Goal: Communication & Community: Answer question/provide support

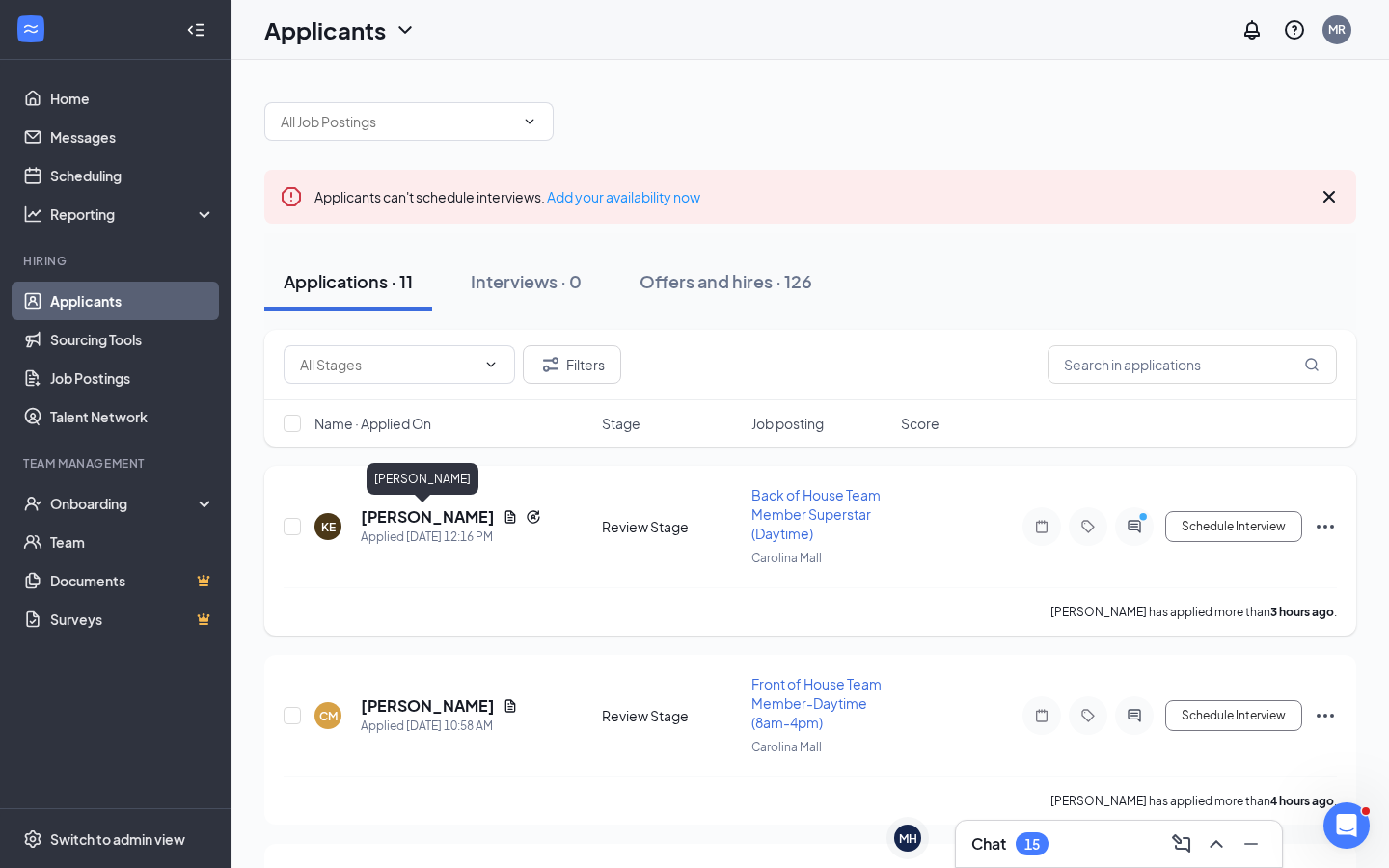
click at [446, 508] on h5 "[PERSON_NAME]" at bounding box center [428, 517] width 134 height 21
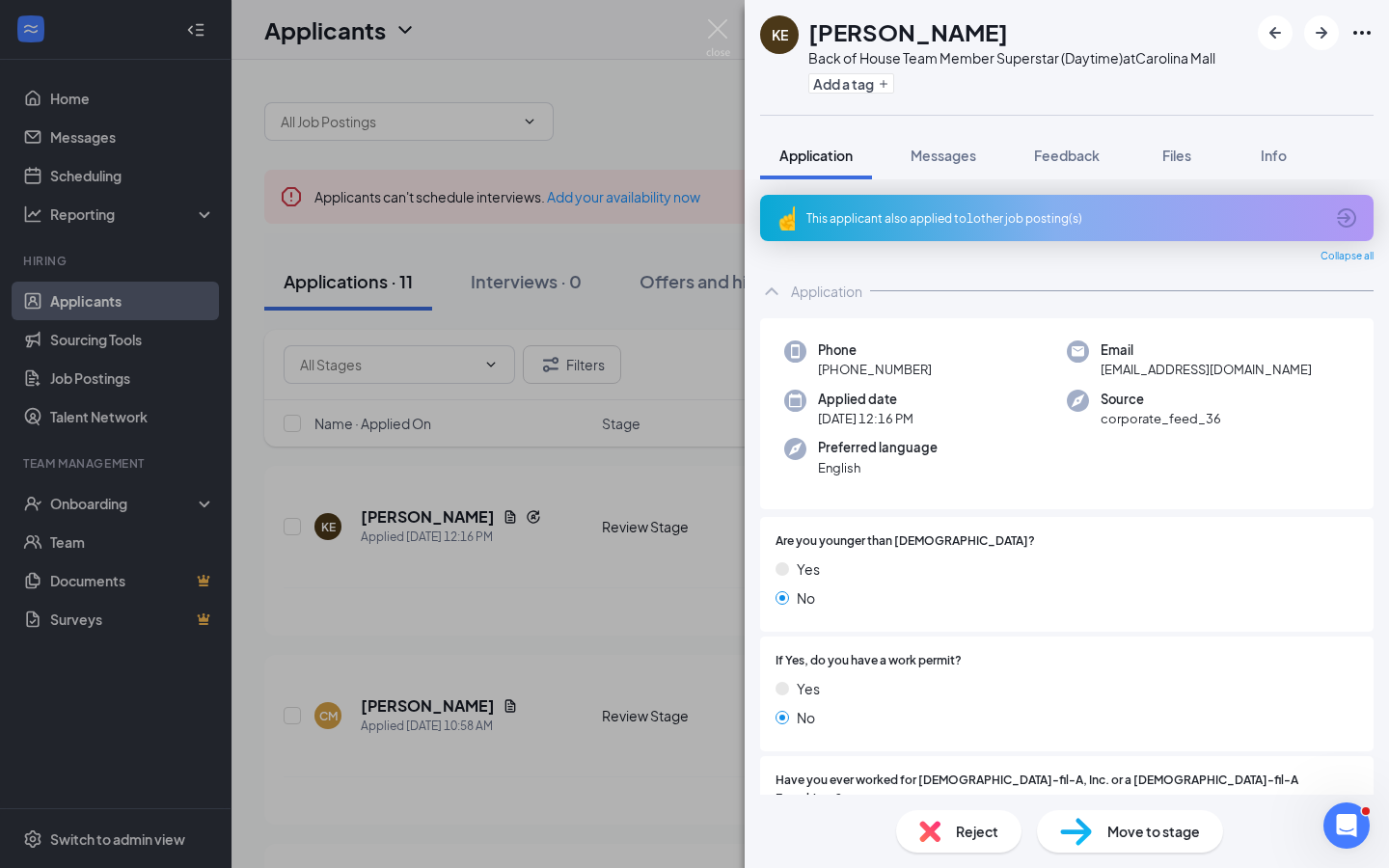
click at [964, 834] on span "Reject" at bounding box center [977, 832] width 43 height 21
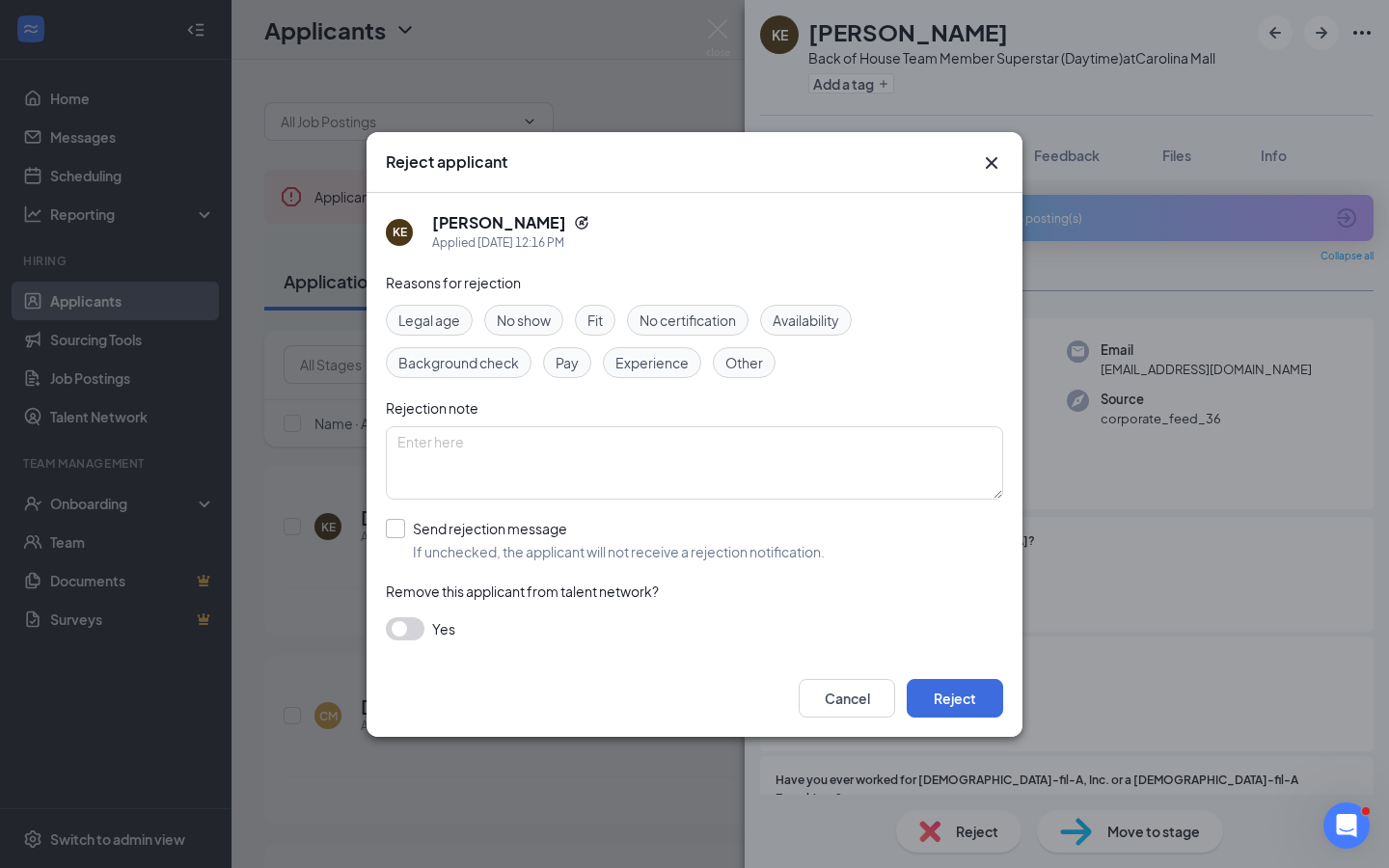
click at [487, 542] on span "If unchecked, the applicant will not receive a rejection notification." at bounding box center [618, 552] width 412 height 19
click at [487, 542] on input "Send rejection message If unchecked, the applicant will not receive a rejection…" at bounding box center [604, 541] width 439 height 43
checkbox input "true"
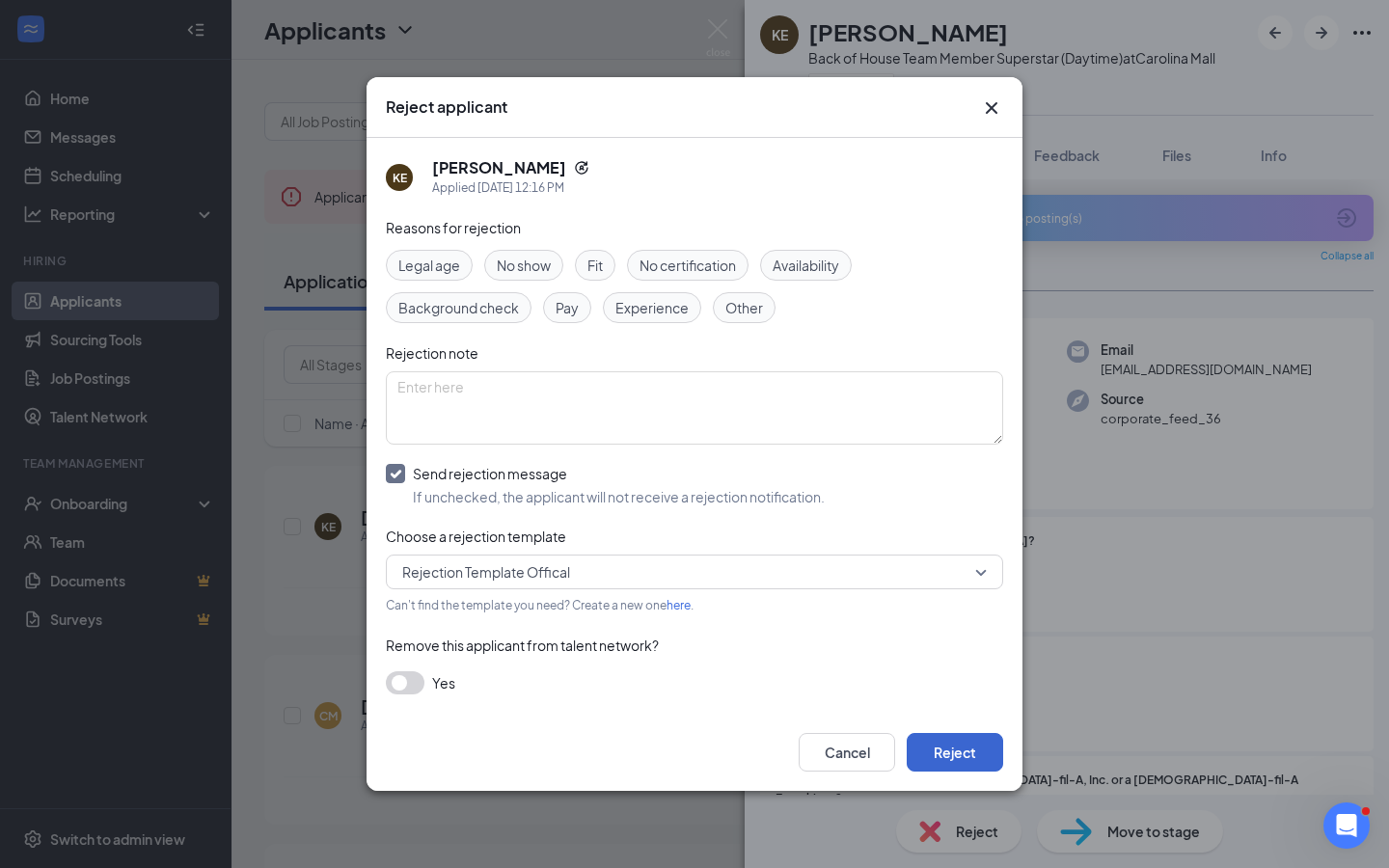
click at [938, 753] on button "Reject" at bounding box center [955, 753] width 97 height 39
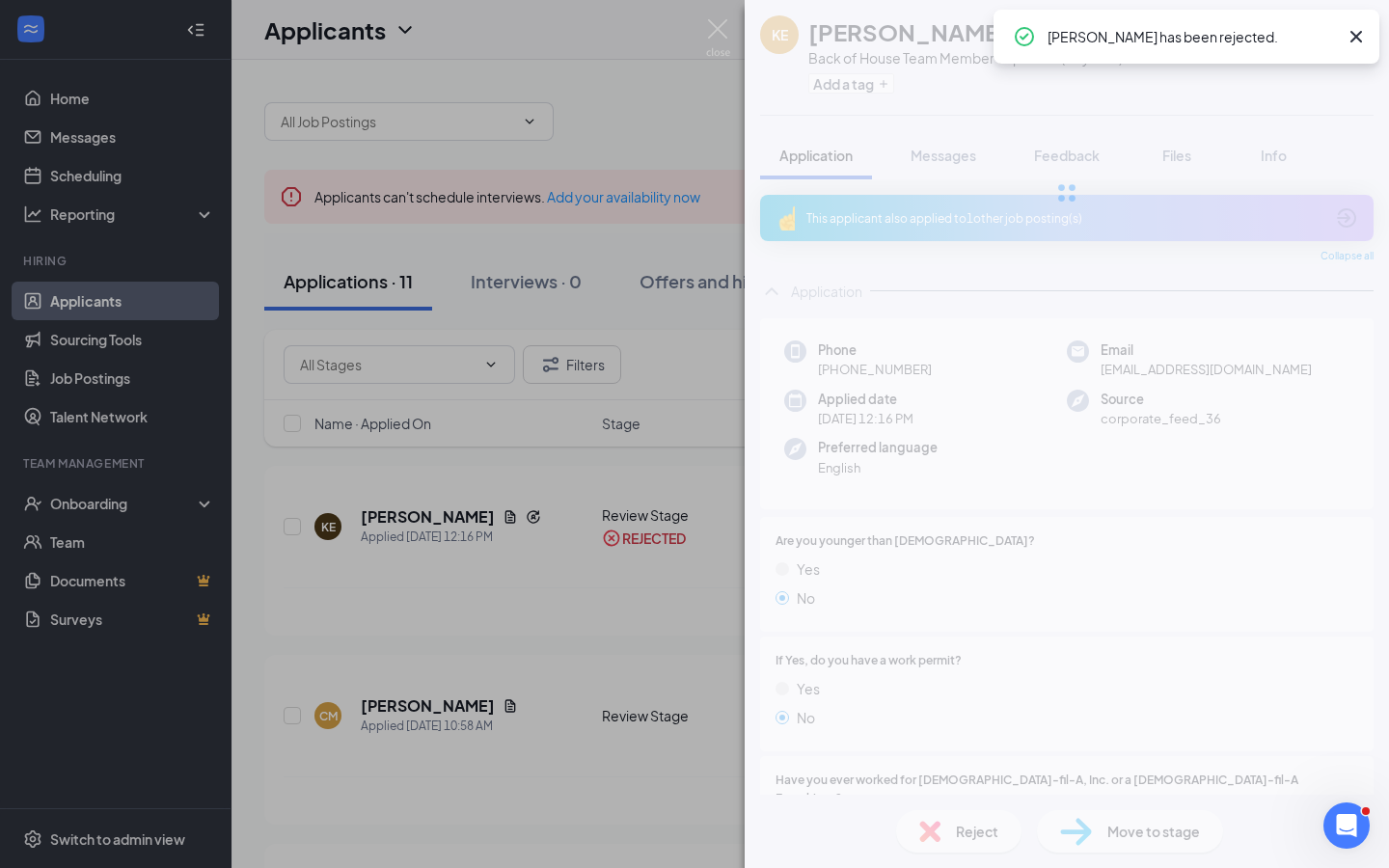
click at [491, 665] on div "KE [PERSON_NAME] Back of House Team Member Superstar (Daytime) at [GEOGRAPHIC_D…" at bounding box center [694, 434] width 1389 height 868
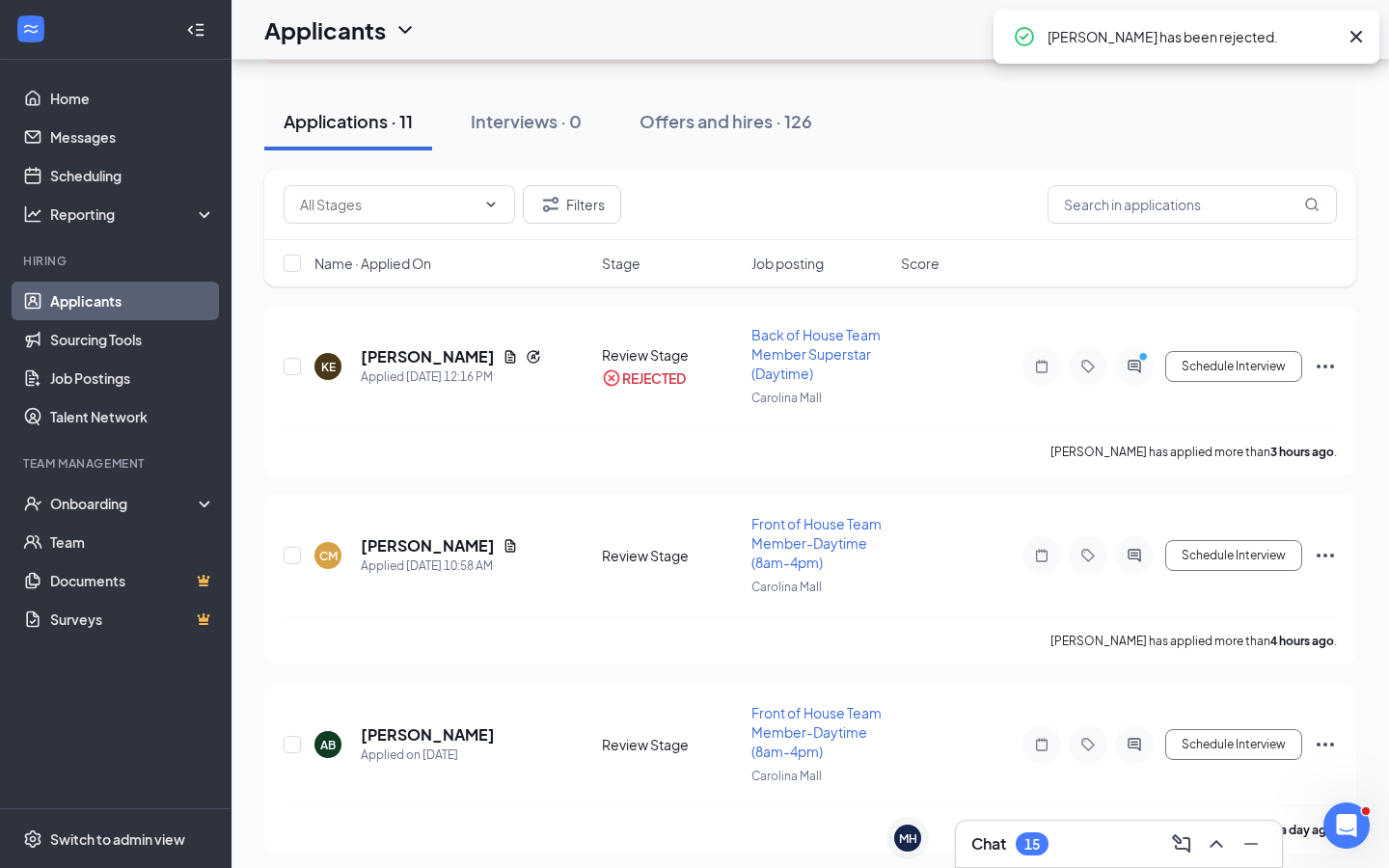
scroll to position [208, 0]
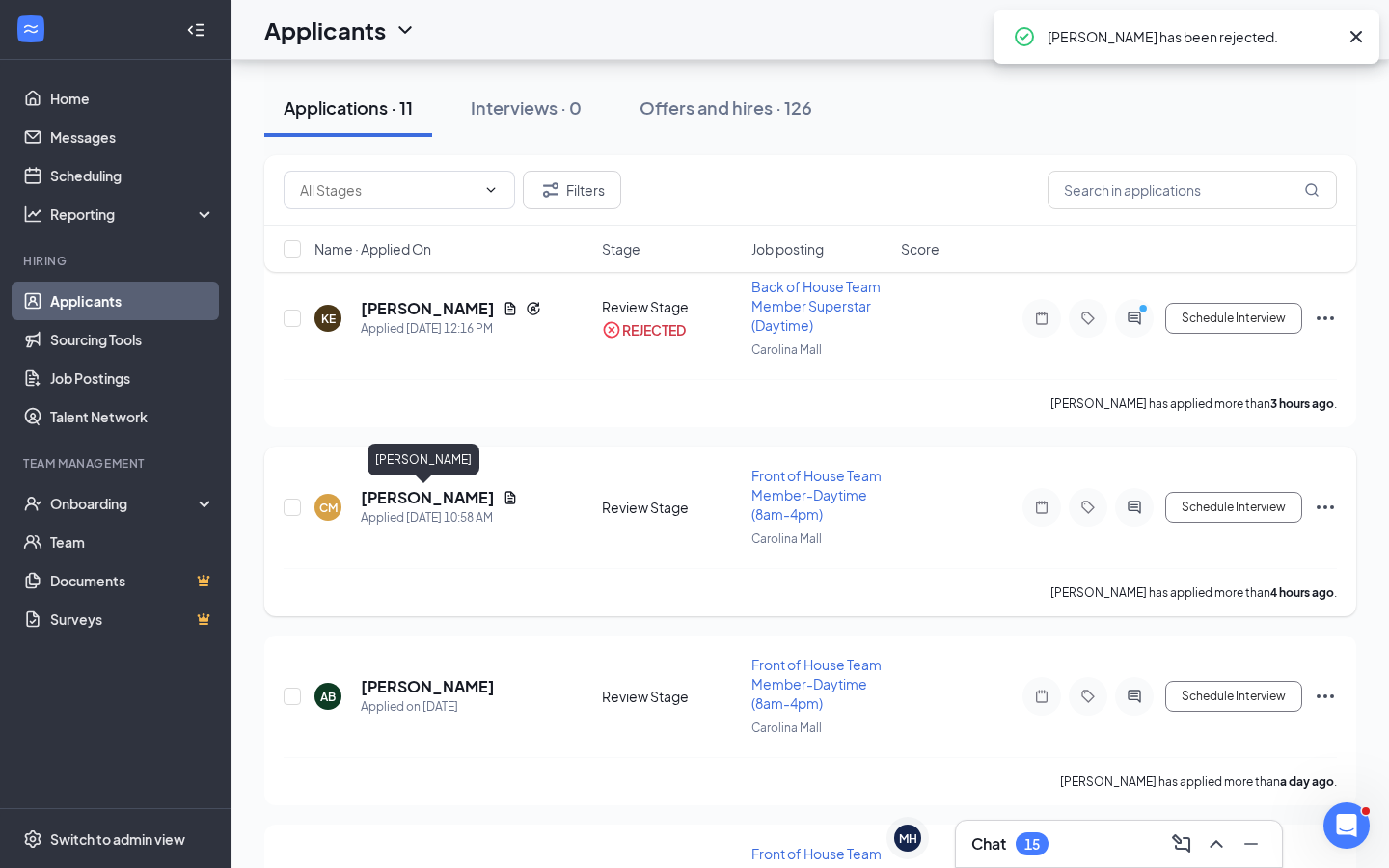
click at [429, 492] on h5 "[PERSON_NAME]" at bounding box center [428, 498] width 134 height 21
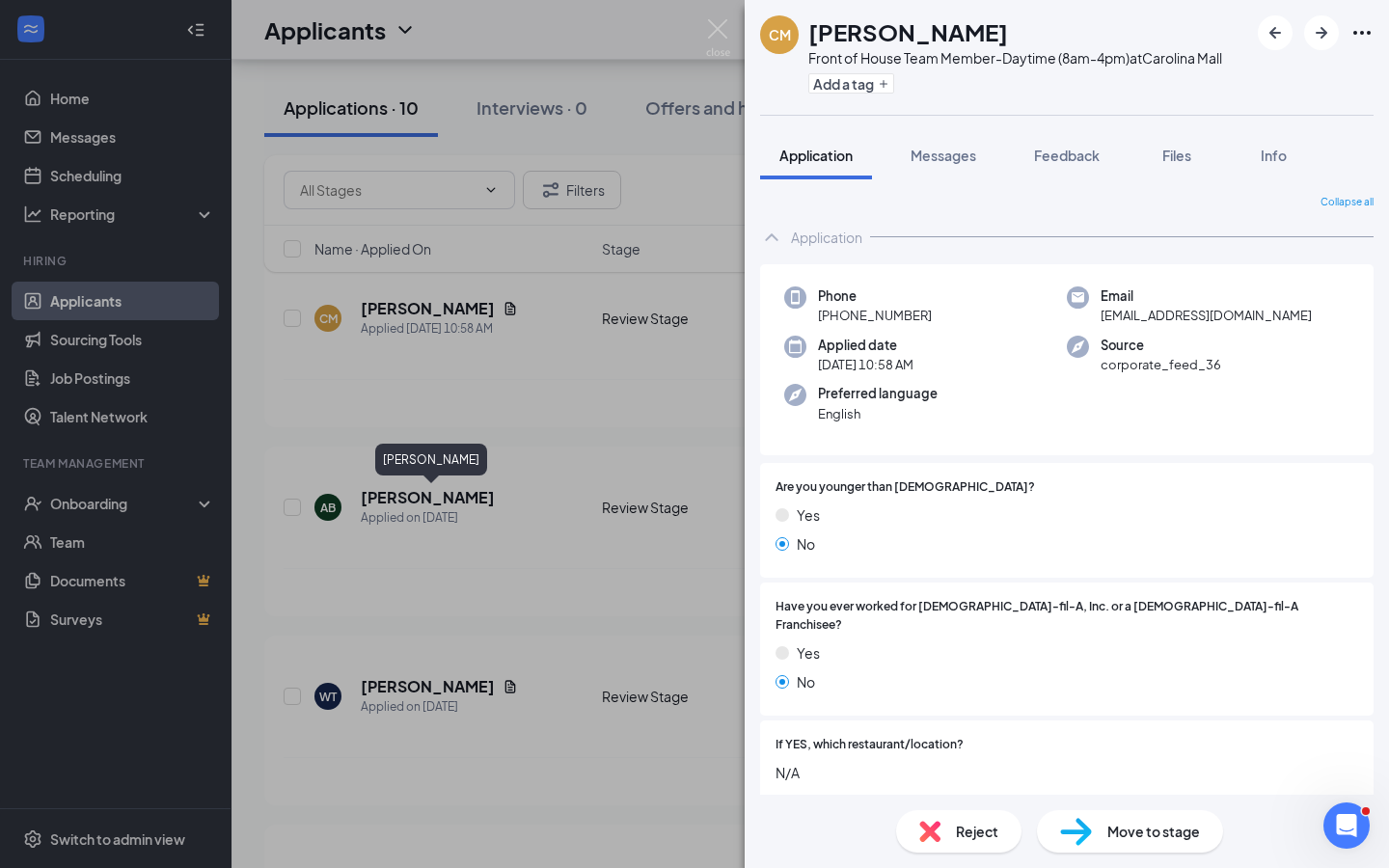
click at [599, 515] on div "CM [PERSON_NAME] Front of House Team Member-Daytime (8am-4pm) at [GEOGRAPHIC_DA…" at bounding box center [694, 434] width 1389 height 868
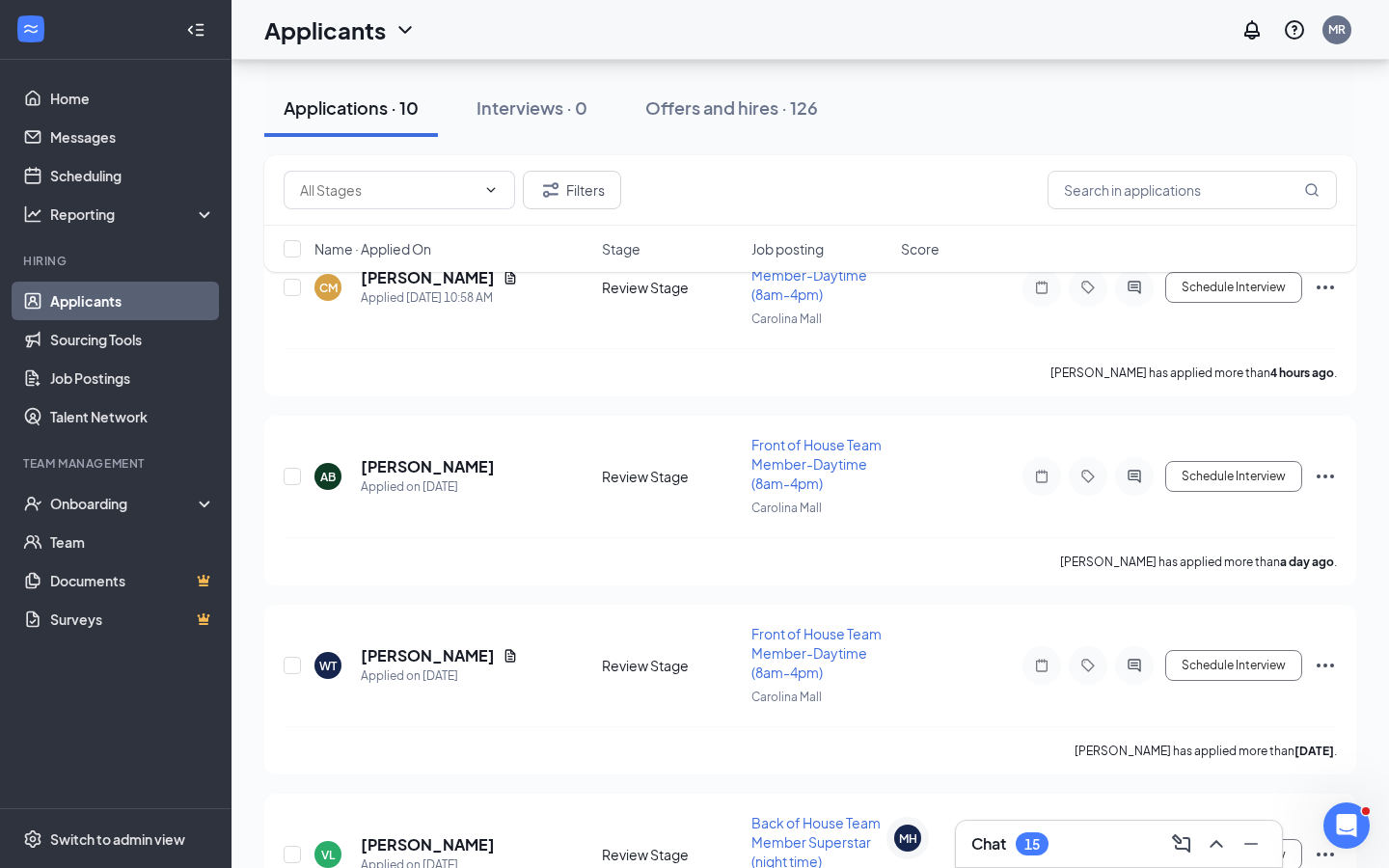
scroll to position [320, 0]
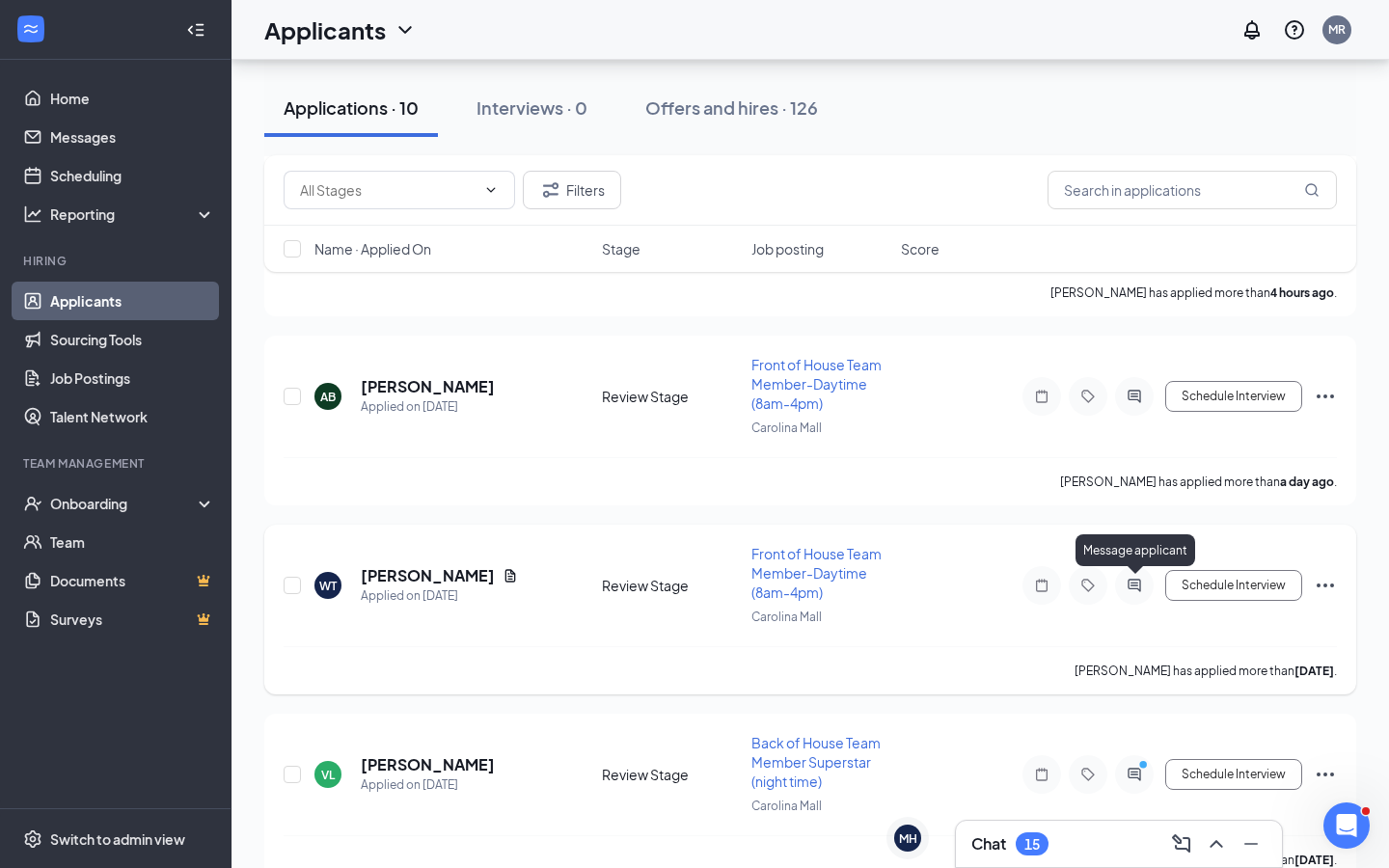
click at [1134, 579] on icon "ActiveChat" at bounding box center [1134, 586] width 23 height 16
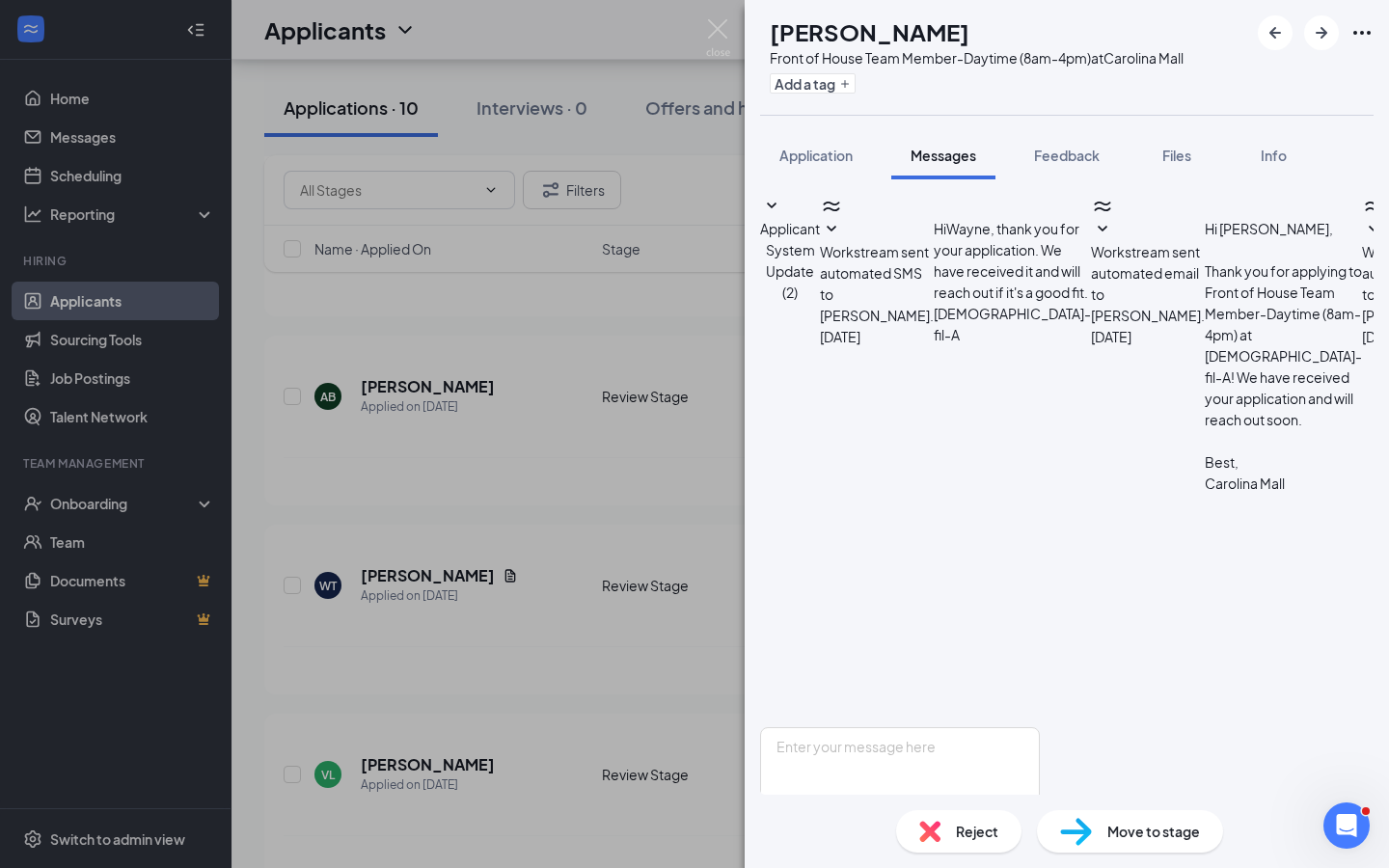
scroll to position [163, 0]
click at [667, 469] on div "WT [PERSON_NAME] Front of House Team Member-Daytime (8am-4pm) at [GEOGRAPHIC_DA…" at bounding box center [694, 434] width 1389 height 868
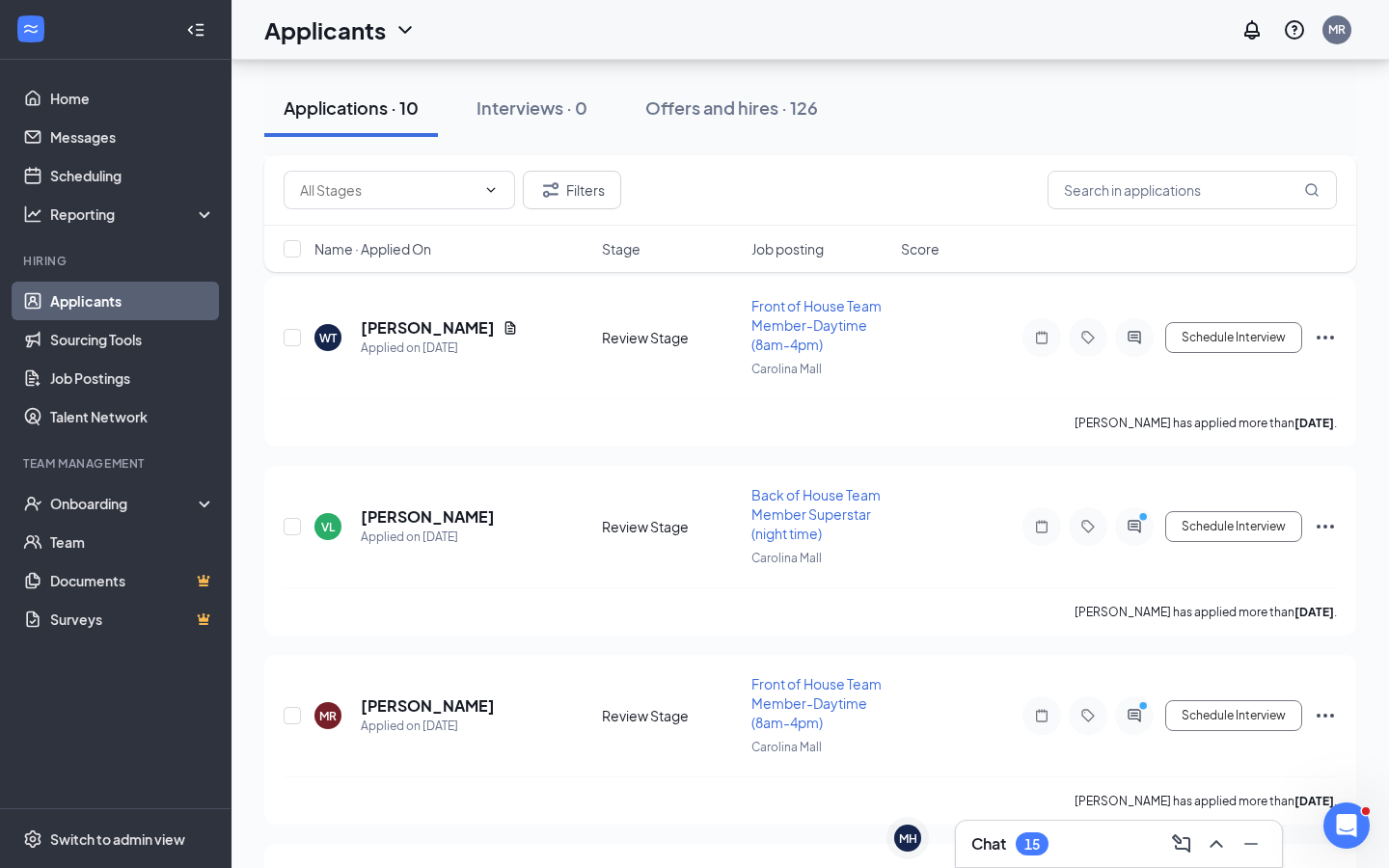
scroll to position [602, 0]
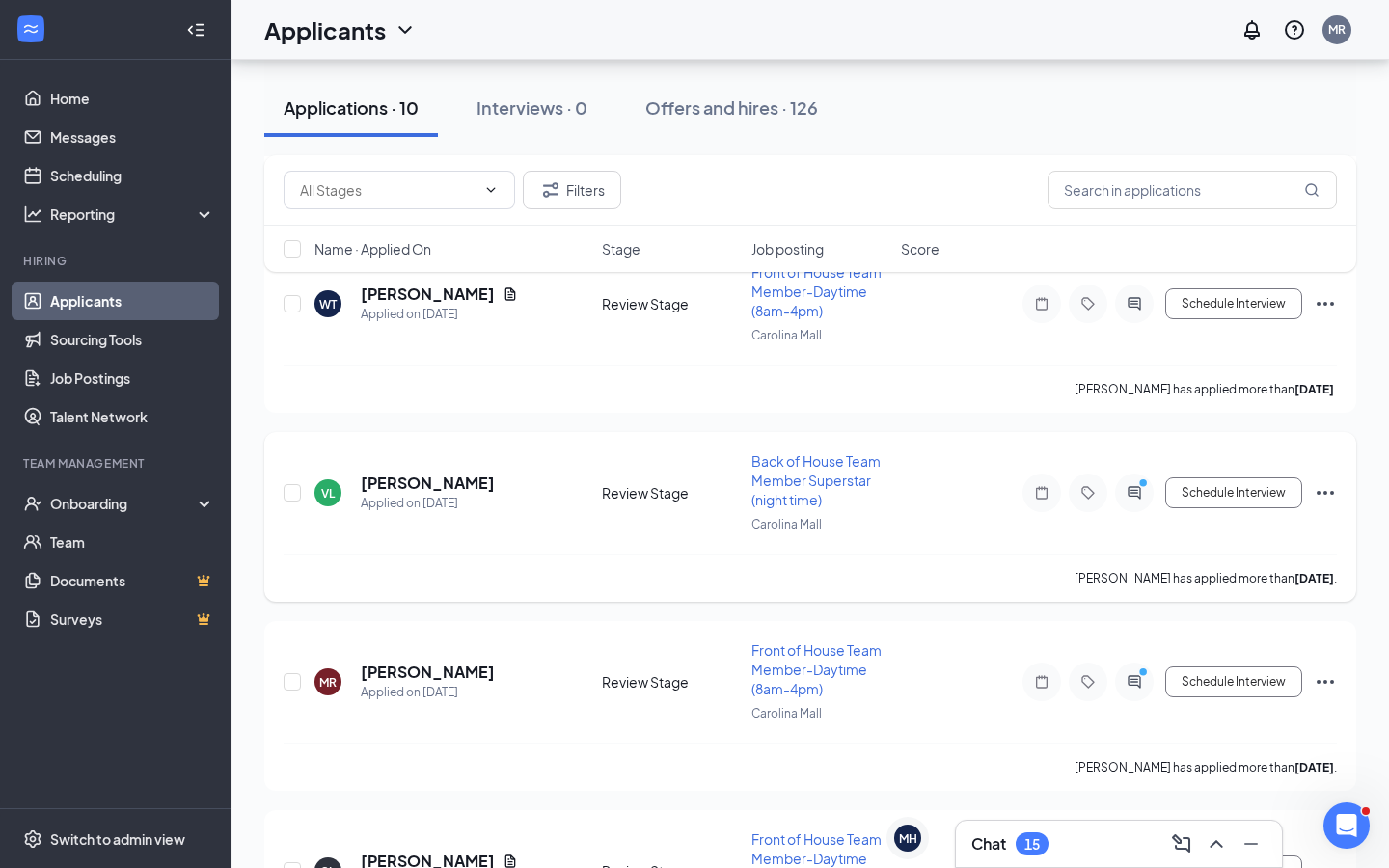
click at [1119, 496] on div at bounding box center [1134, 493] width 39 height 39
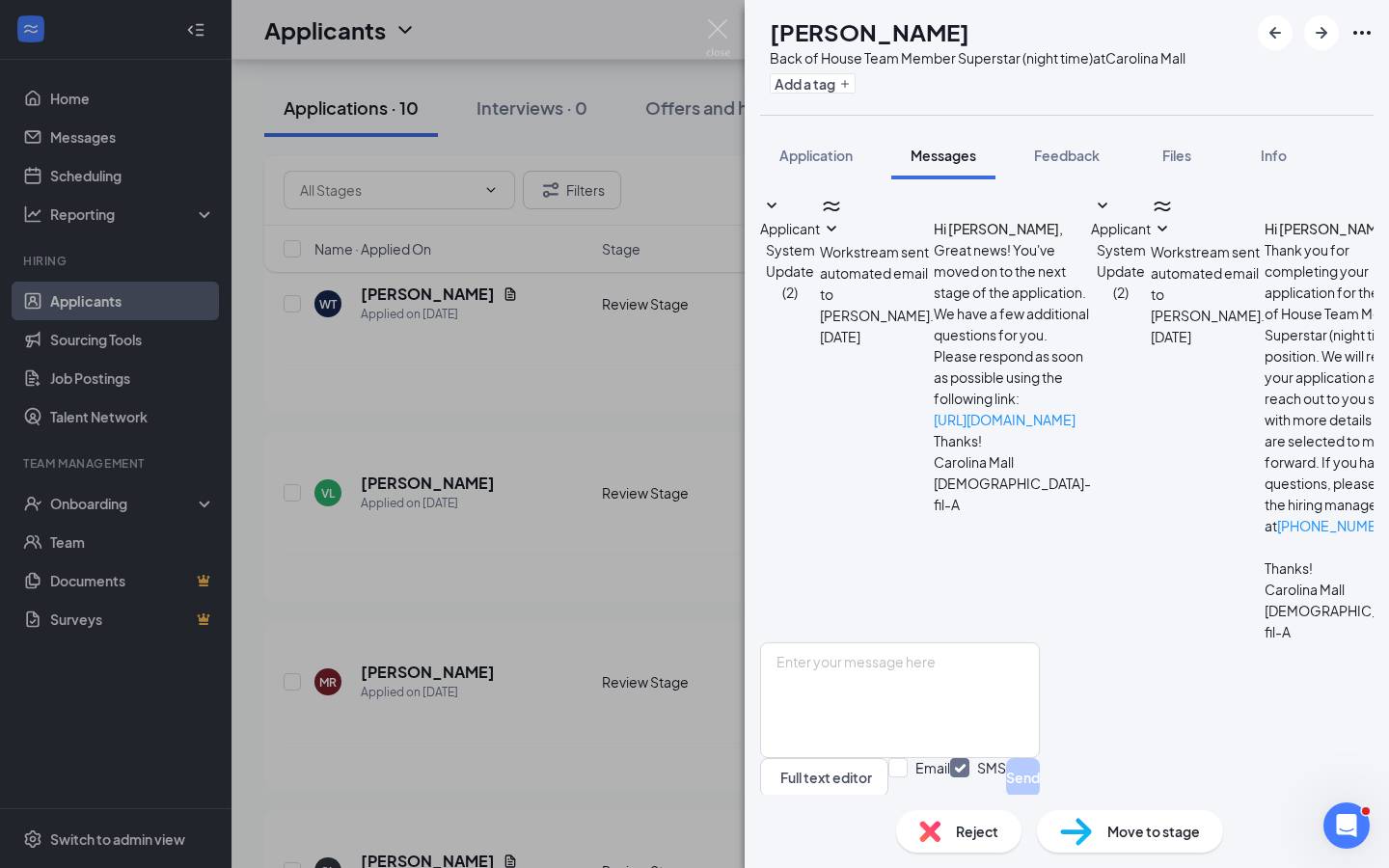
scroll to position [338, 0]
drag, startPoint x: 1268, startPoint y: 497, endPoint x: 982, endPoint y: 512, distance: 286.4
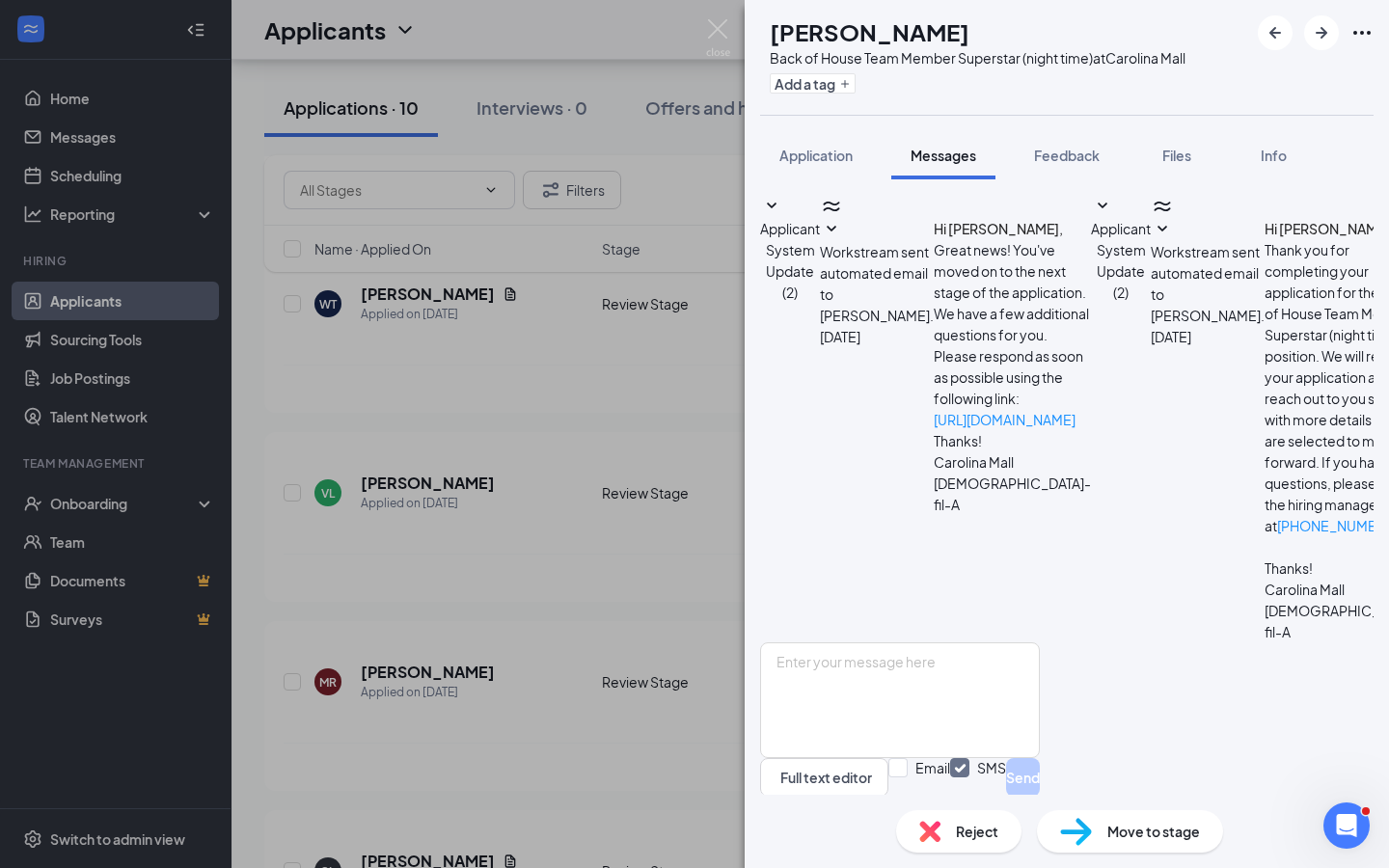
click at [744, 44] on div "VL [PERSON_NAME] Back of House Team Member Superstar (night time) at [GEOGRAPHI…" at bounding box center [694, 434] width 1389 height 868
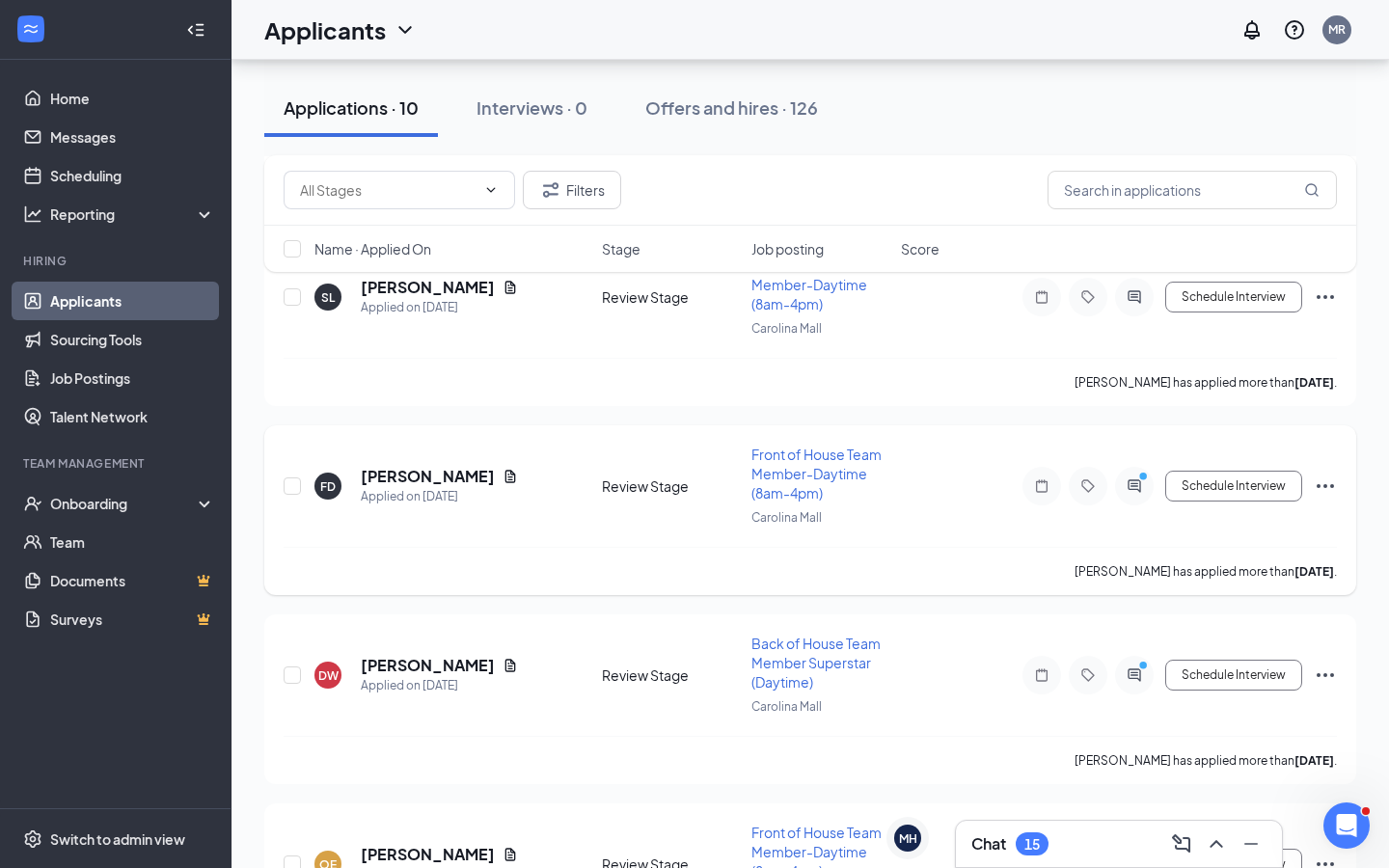
scroll to position [1178, 0]
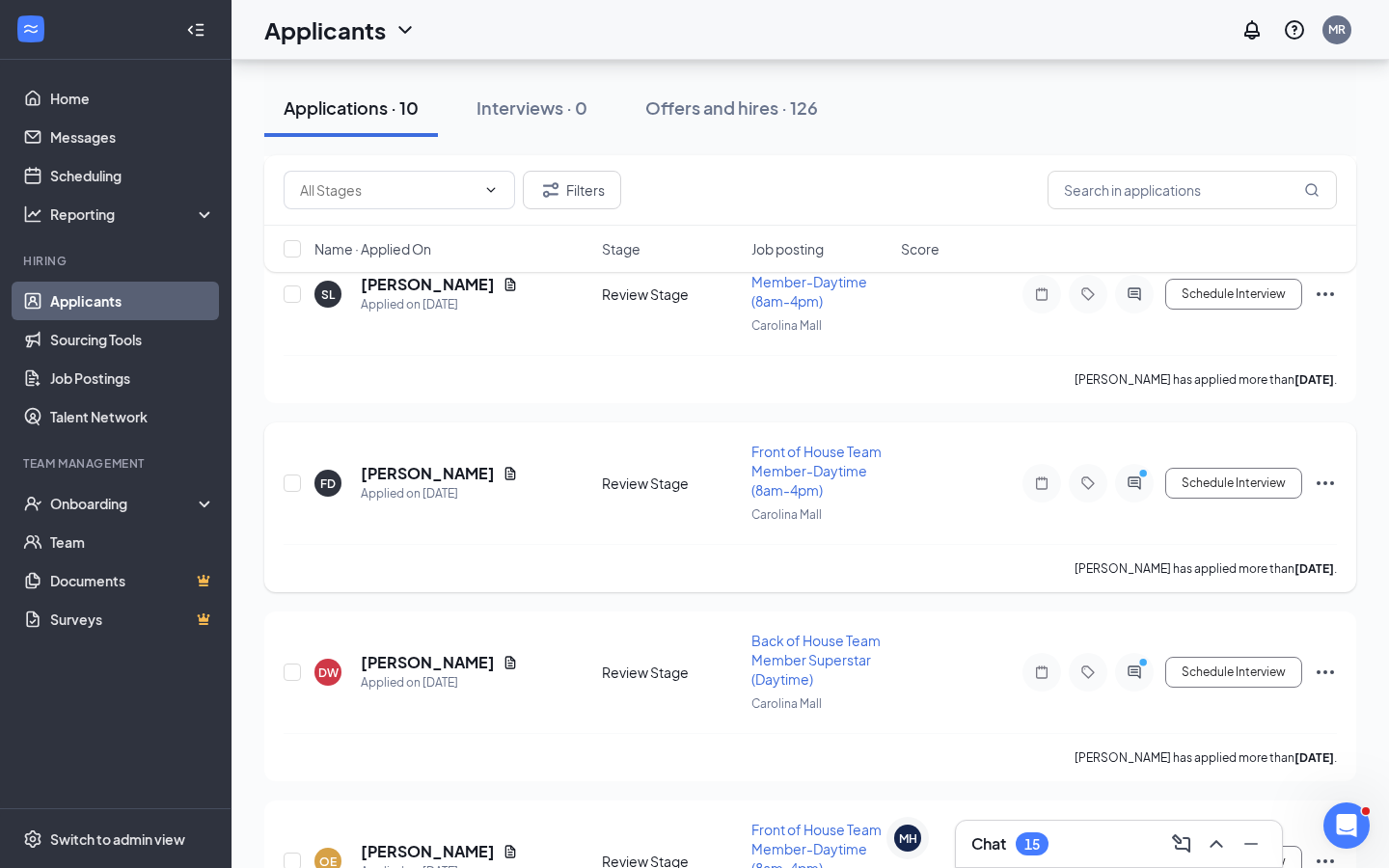
click at [1147, 490] on div at bounding box center [1134, 483] width 39 height 39
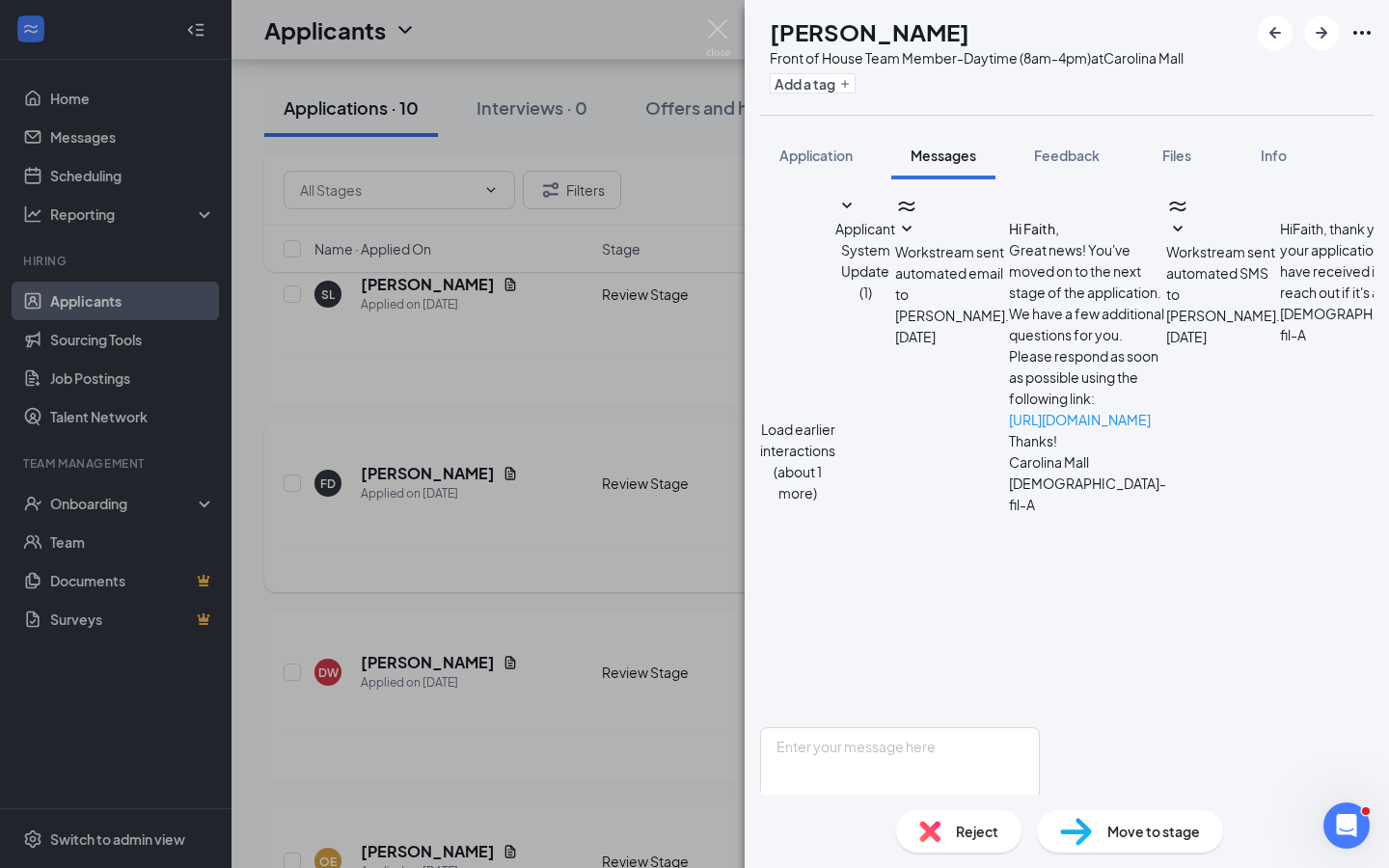
scroll to position [604, 0]
click at [1014, 728] on textarea at bounding box center [900, 786] width 280 height 116
click at [826, 728] on textarea "Hey , Sorry for the inconvenience but that message meant to say [DATE] 4-5!" at bounding box center [900, 786] width 280 height 116
click at [1030, 728] on textarea "Hey, Sorry for the inconvenience but that message meant to say [DATE] 4-5!" at bounding box center [900, 786] width 280 height 116
click at [1040, 728] on textarea "Hey, Sorry for the inconvenience but that message meant to say [DATE] 4-5!" at bounding box center [900, 786] width 280 height 116
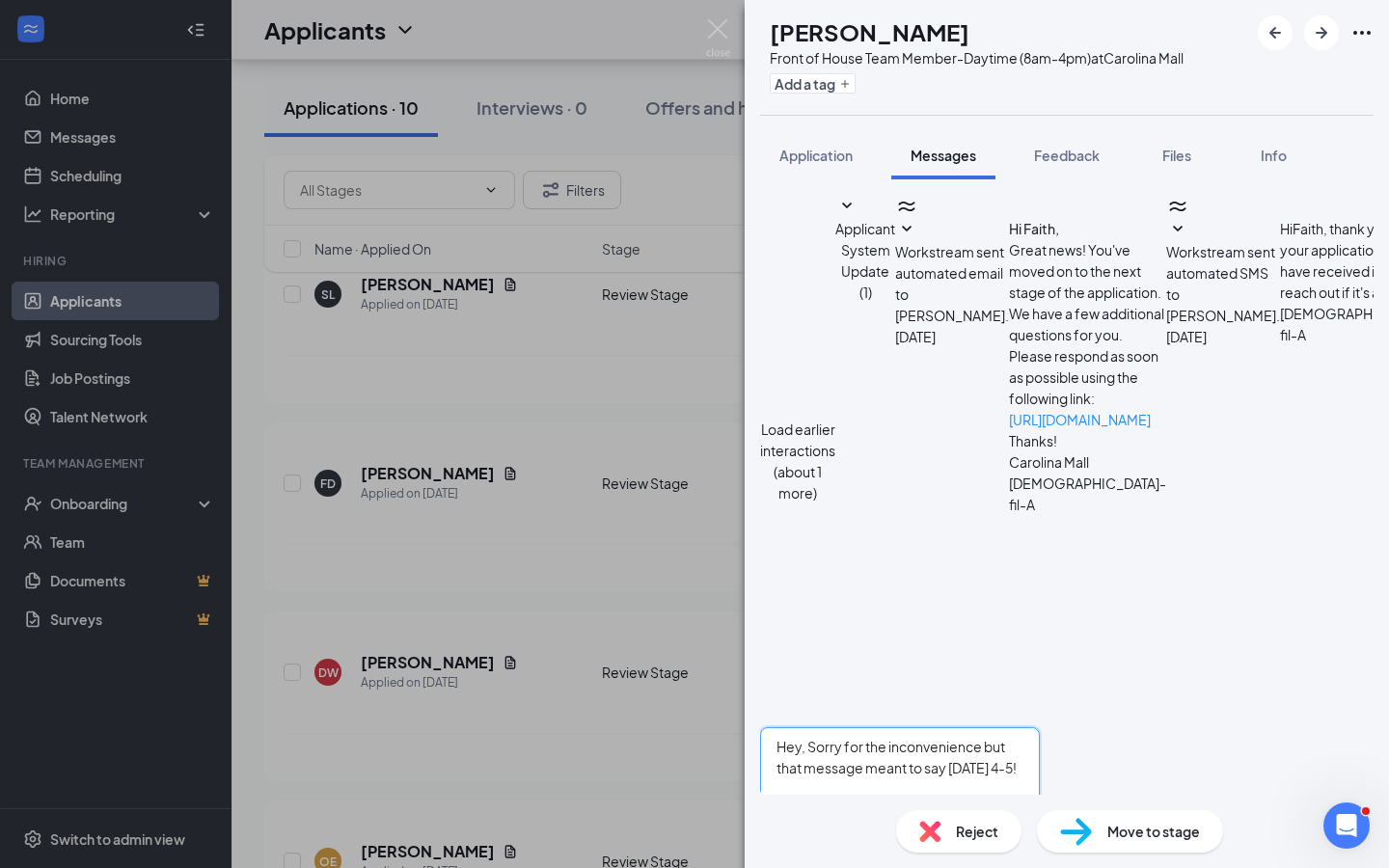
click at [1040, 728] on textarea "Hey, Sorry for the inconvenience but that message meant to say [DATE] 4-5!" at bounding box center [900, 786] width 280 height 116
drag, startPoint x: 957, startPoint y: 665, endPoint x: 801, endPoint y: 628, distance: 160.3
click at [801, 728] on textarea "Hey, Sorry for the inconvenience but that message meant to say [DATE] 4-5!" at bounding box center [900, 786] width 280 height 116
type textarea "Hey, Sorry for the inconvenience but that message meant to say [DATE] 4-5!"
click at [666, 630] on div "FD [PERSON_NAME] Front of House Team Member-Daytime (8am-4pm) at [GEOGRAPHIC_DA…" at bounding box center [694, 434] width 1389 height 868
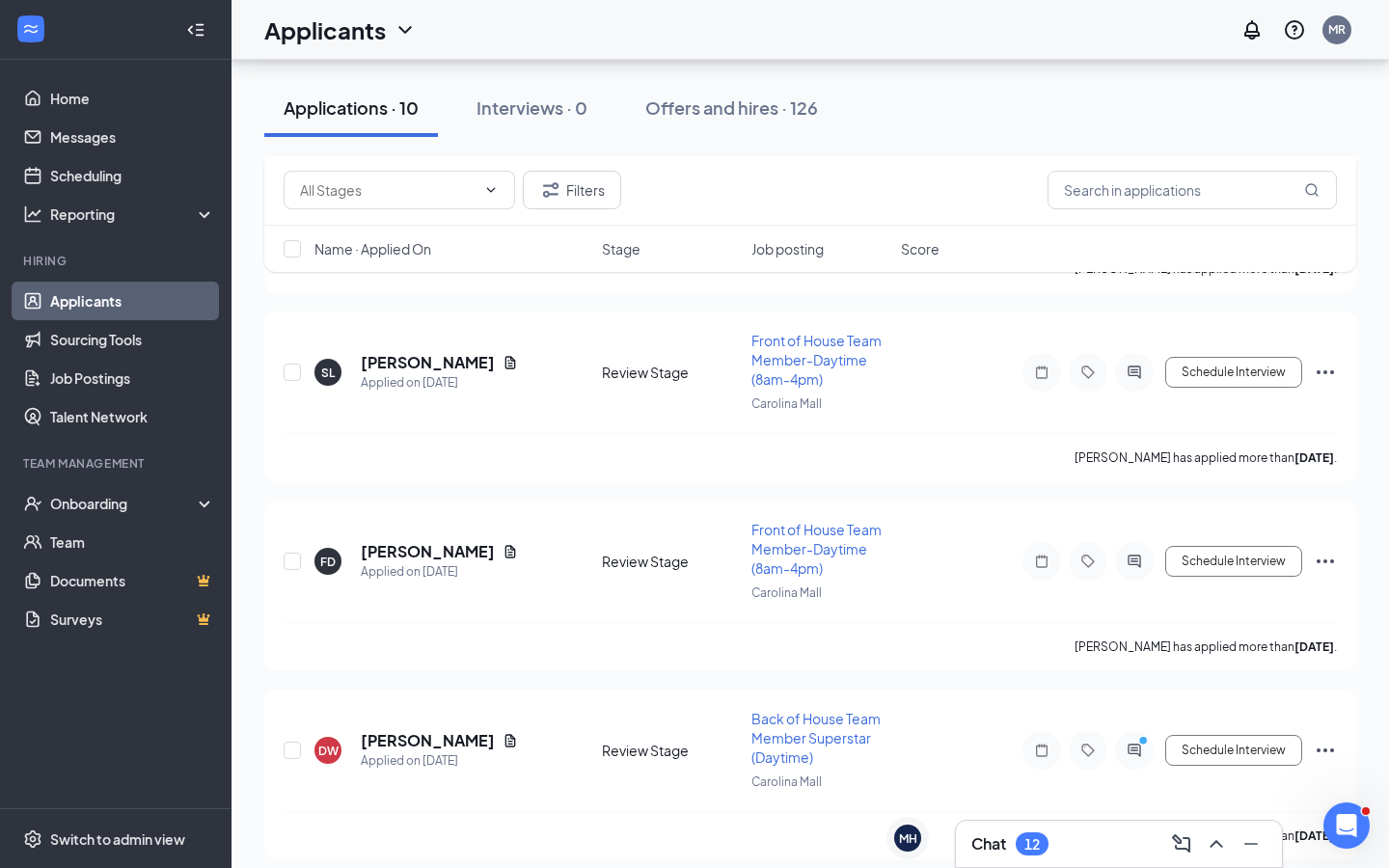
scroll to position [1101, 0]
click at [1142, 361] on div at bounding box center [1134, 372] width 39 height 39
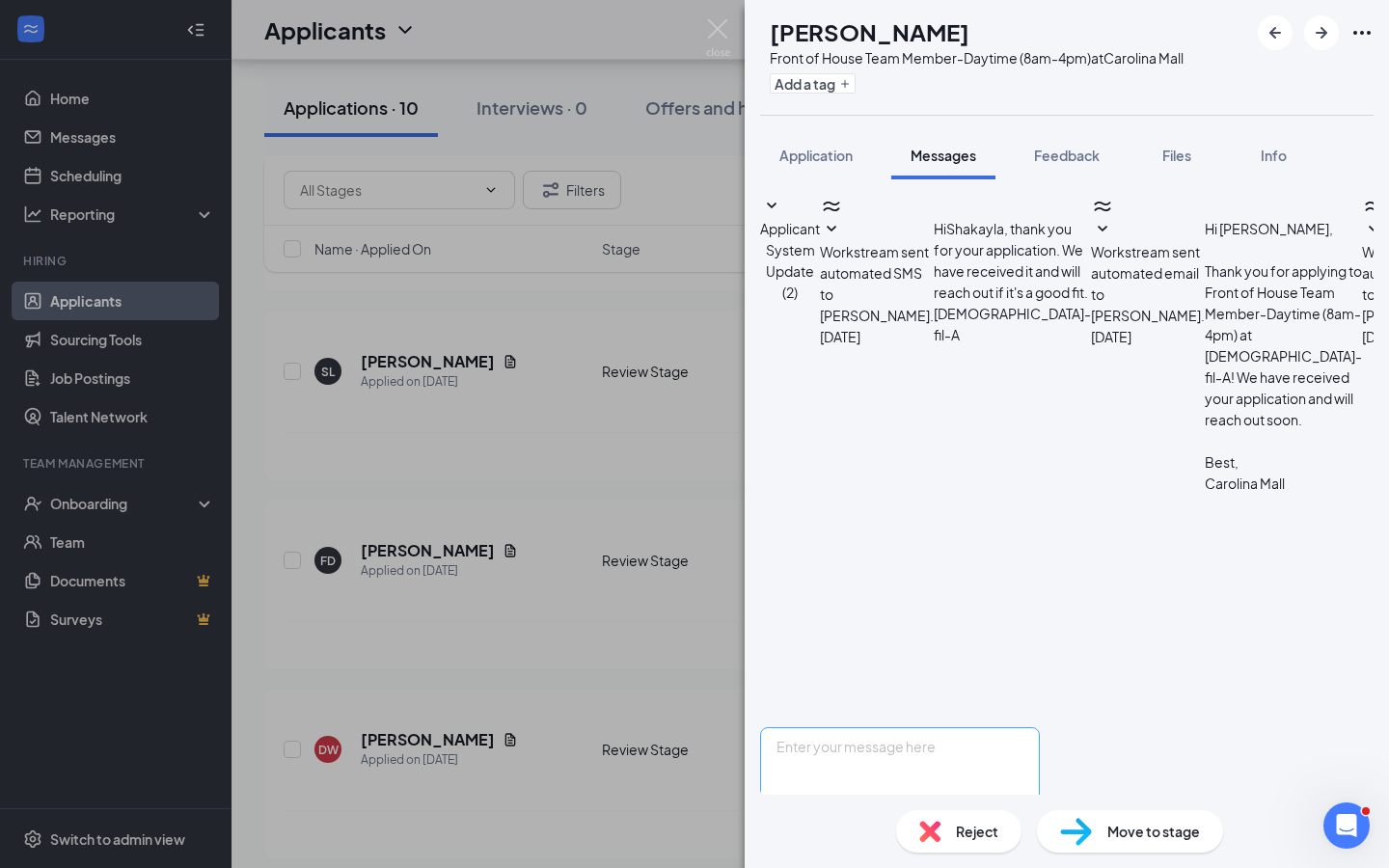
scroll to position [437, 0]
click at [975, 728] on textarea at bounding box center [900, 786] width 280 height 116
paste textarea "Hey, Sorry for the inconvenience but that message meant to say [DATE] 4-5!"
click at [1003, 728] on textarea "Hey, Sorry for the inconvenience but that message meant to say [DATE] 4-5!" at bounding box center [900, 786] width 280 height 116
drag, startPoint x: 1231, startPoint y: 654, endPoint x: 796, endPoint y: 638, distance: 435.3
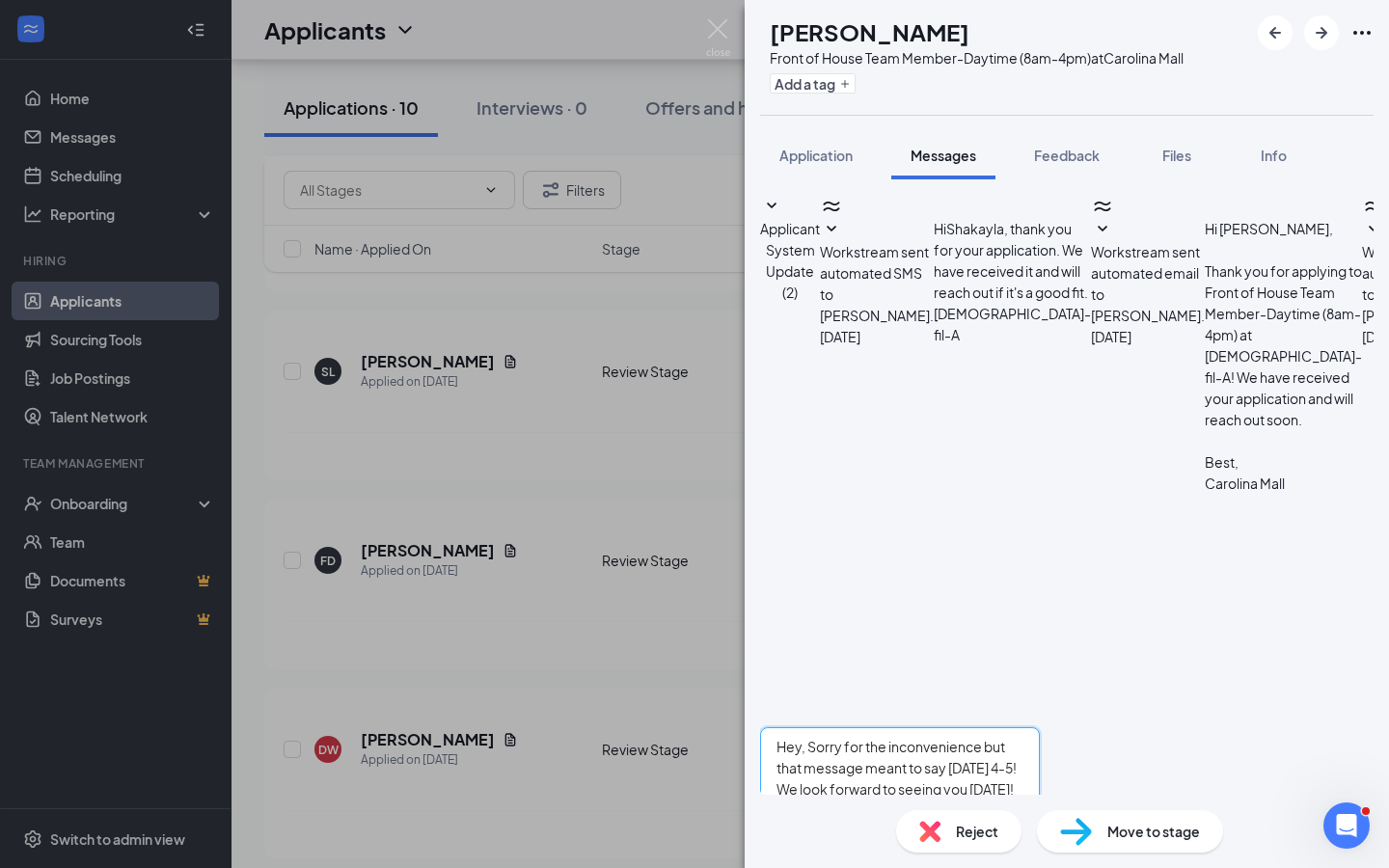
click at [796, 728] on textarea "Hey, Sorry for the inconvenience but that message meant to say [DATE] 4-5! We l…" at bounding box center [900, 786] width 280 height 116
type textarea "Hey, Sorry for the inconvenience but that message meant to say [DATE] 4-5! We l…"
click at [1040, 844] on button "Send" at bounding box center [1023, 863] width 34 height 39
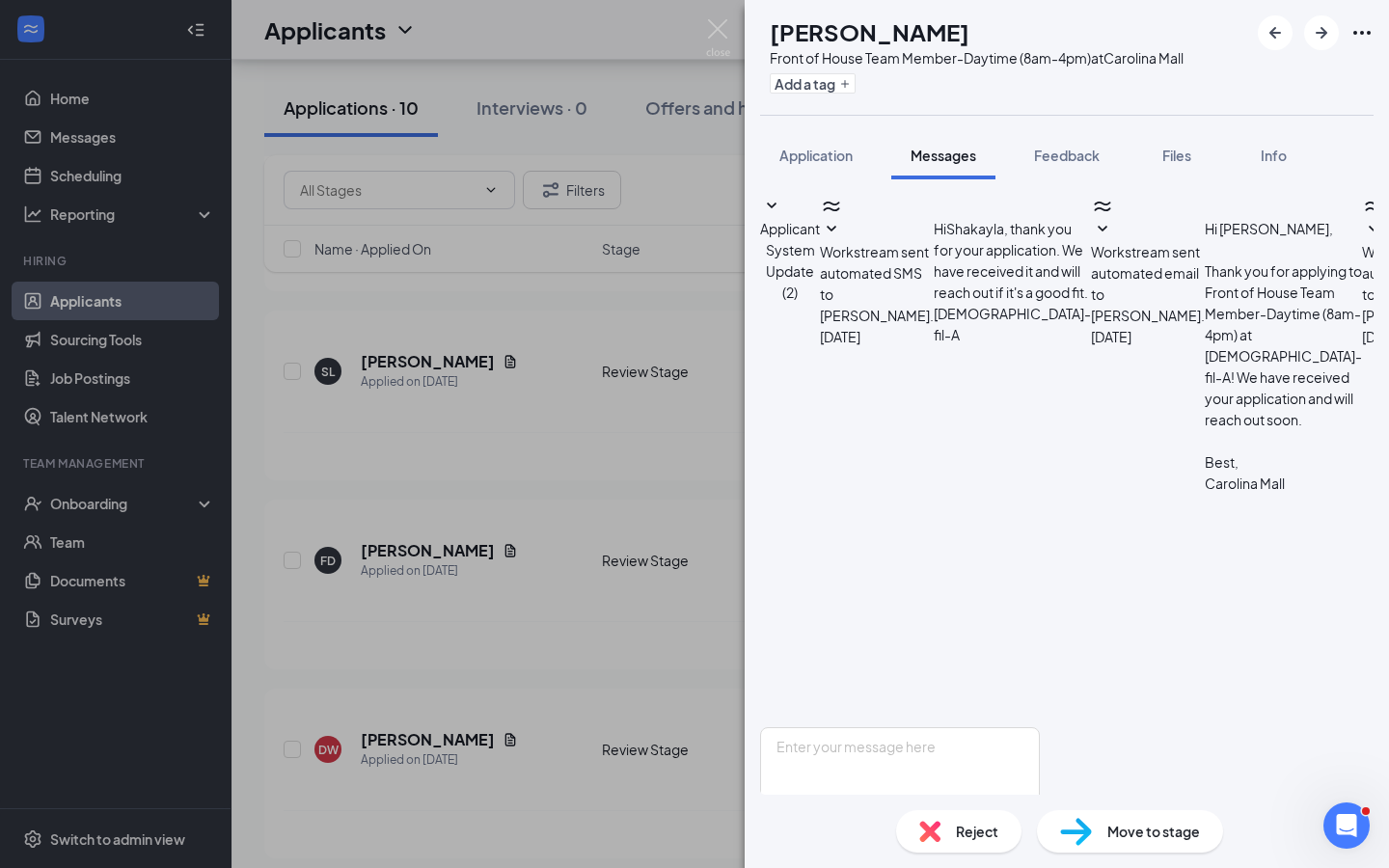
scroll to position [584, 0]
click at [558, 593] on div "SL [PERSON_NAME] Front of House Team Member-Daytime (8am-4pm) at [GEOGRAPHIC_DA…" at bounding box center [694, 434] width 1389 height 868
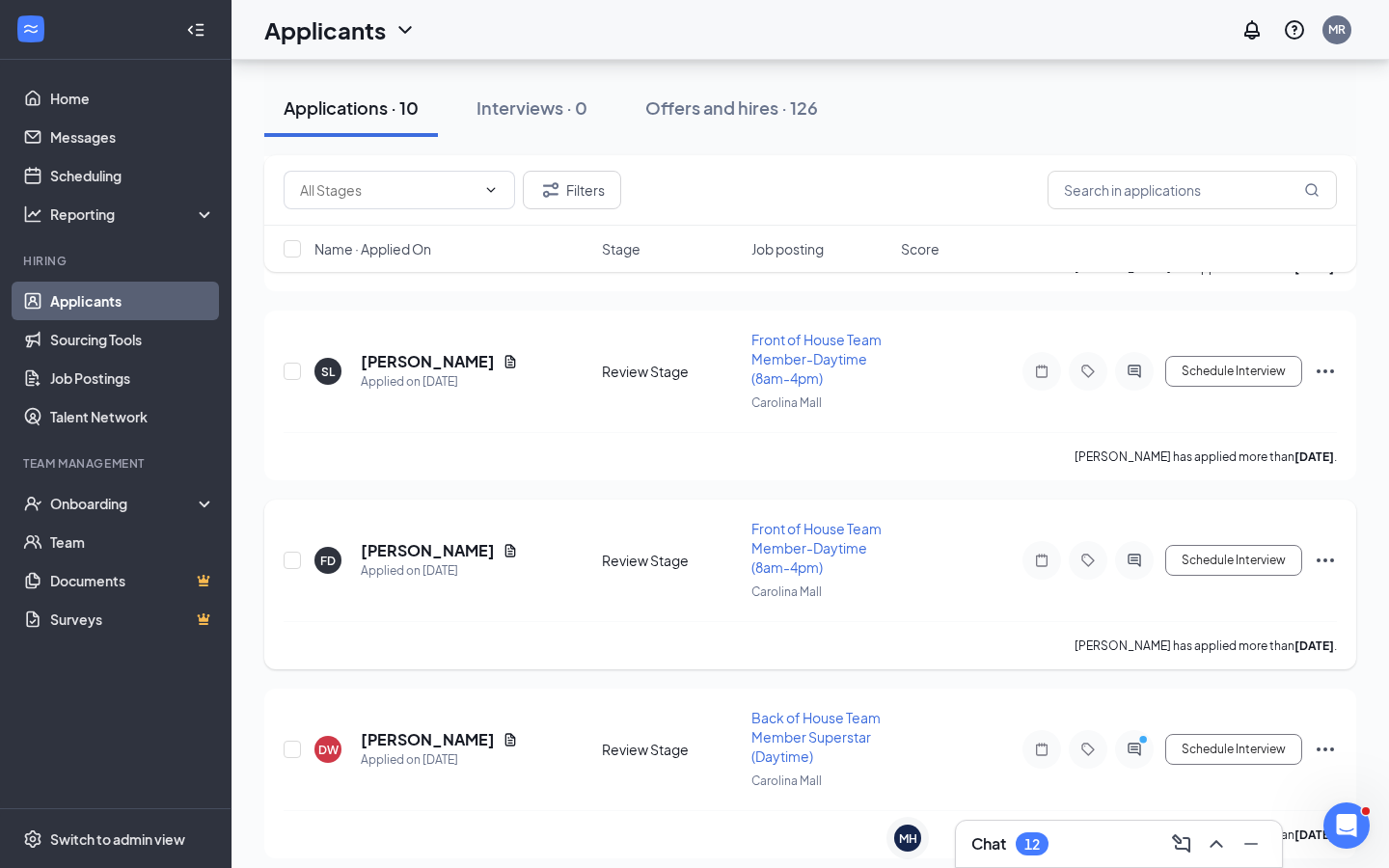
click at [1153, 569] on div at bounding box center [1088, 561] width 131 height 39
click at [1133, 565] on icon "ActiveChat" at bounding box center [1133, 560] width 13 height 13
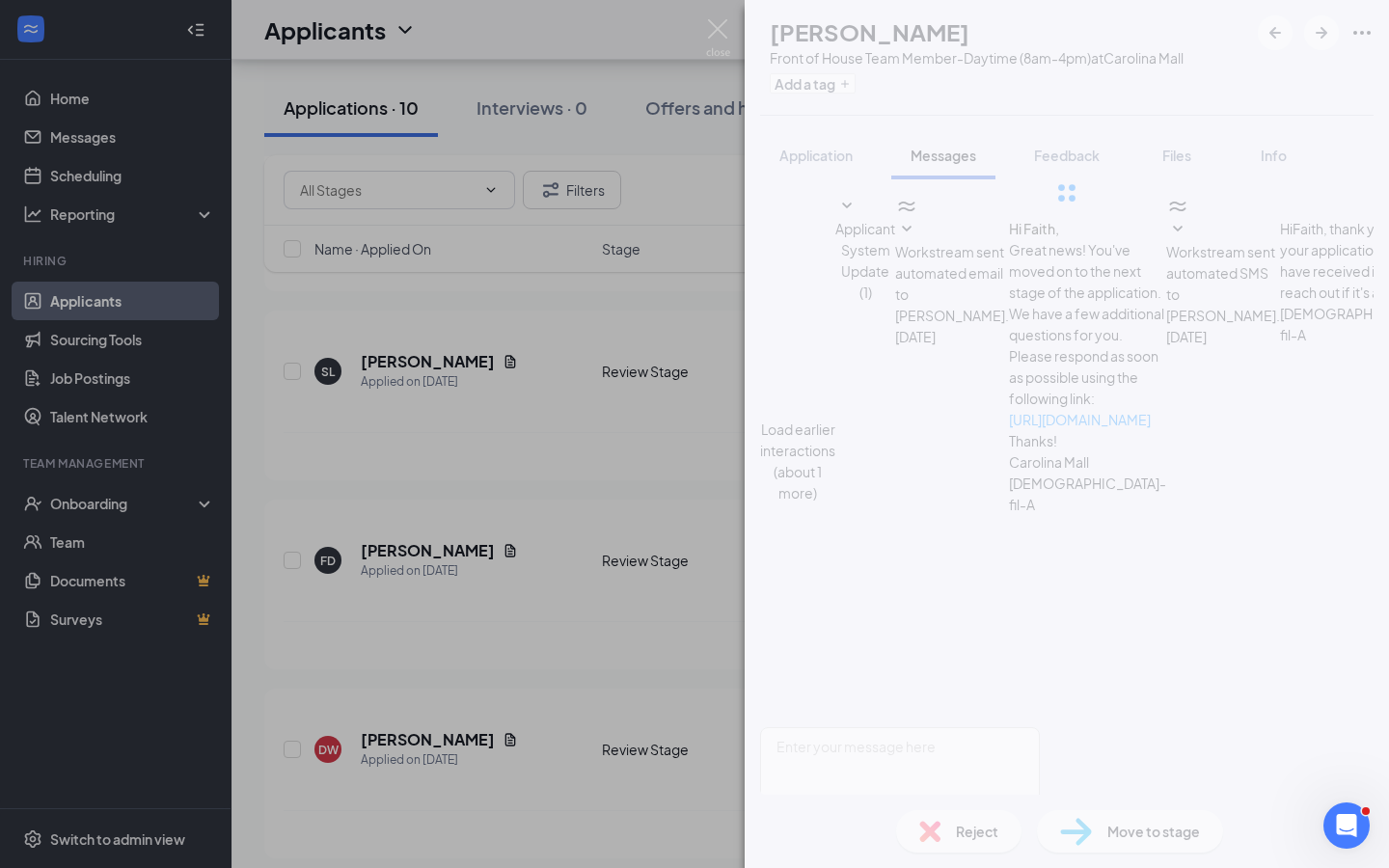
scroll to position [604, 0]
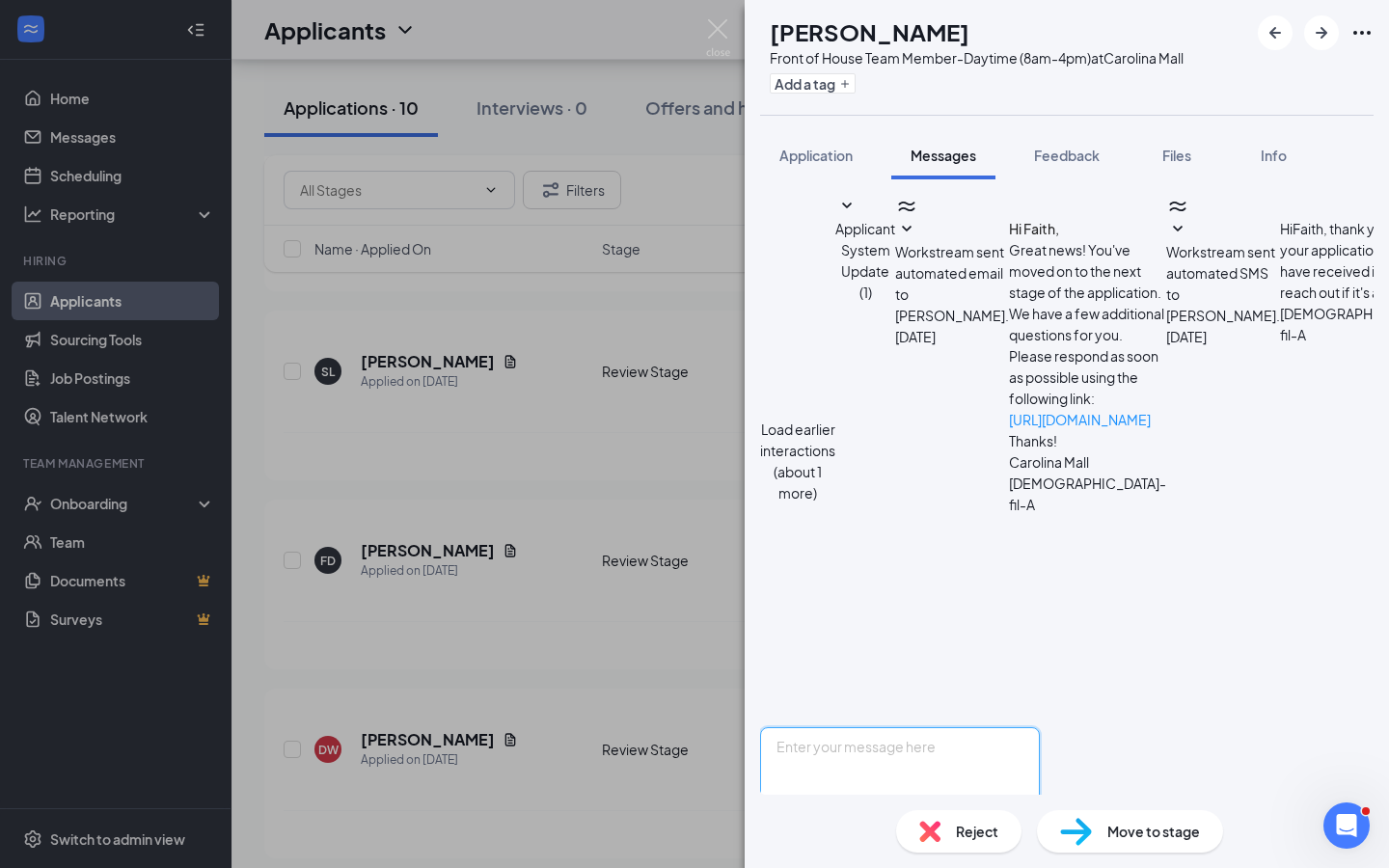
click at [960, 728] on textarea at bounding box center [900, 786] width 280 height 116
paste textarea "Hey, Sorry for the inconvenience but that message meant to say [DATE] 4-5! We l…"
type textarea "Hey, Sorry for the inconvenience but that message meant to say [DATE] 4-5! We l…"
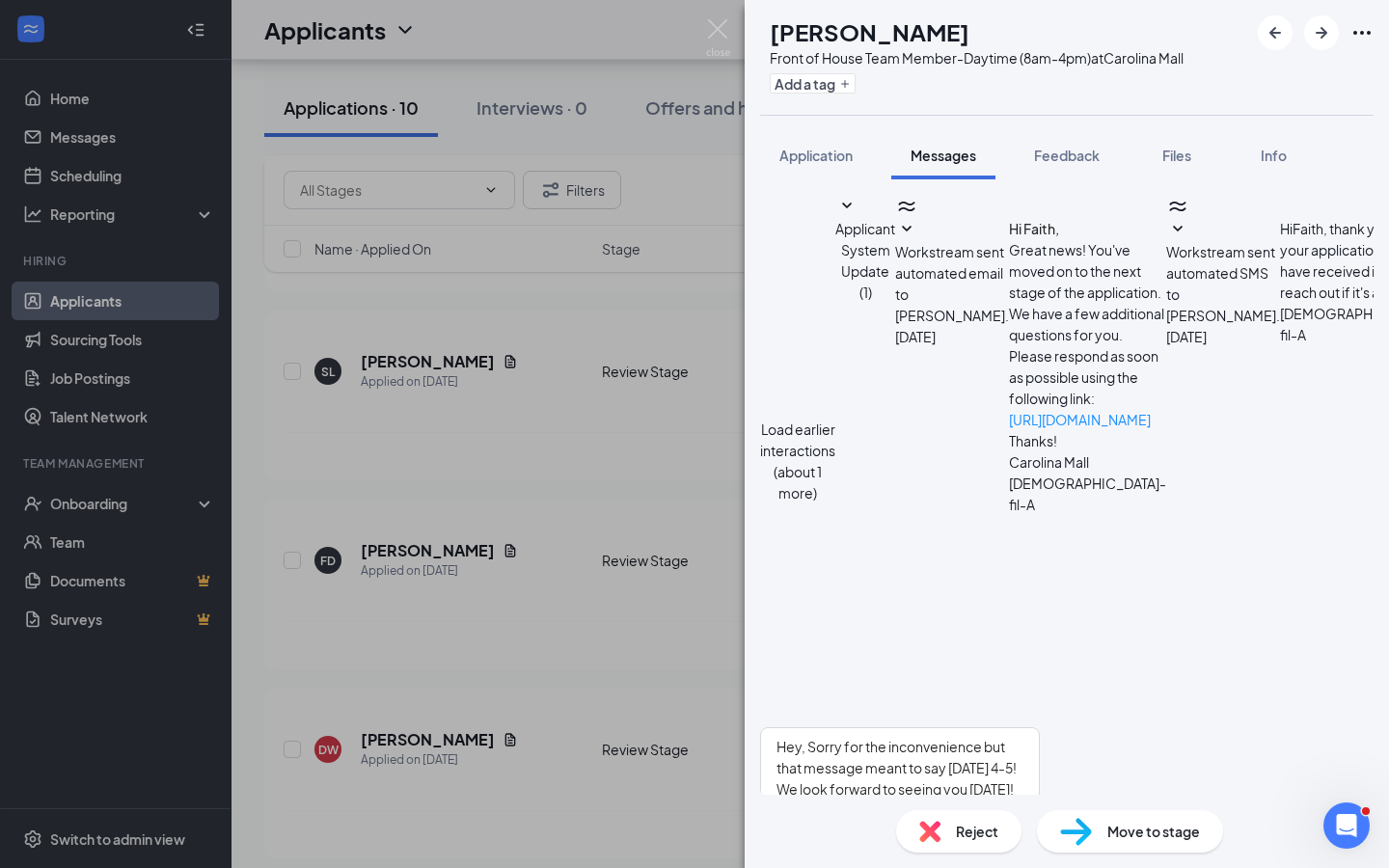
click at [1040, 844] on button "Send" at bounding box center [1023, 863] width 34 height 39
click at [625, 496] on div "FD [PERSON_NAME] Front of House Team Member-Daytime (8am-4pm) at [GEOGRAPHIC_DA…" at bounding box center [694, 434] width 1389 height 868
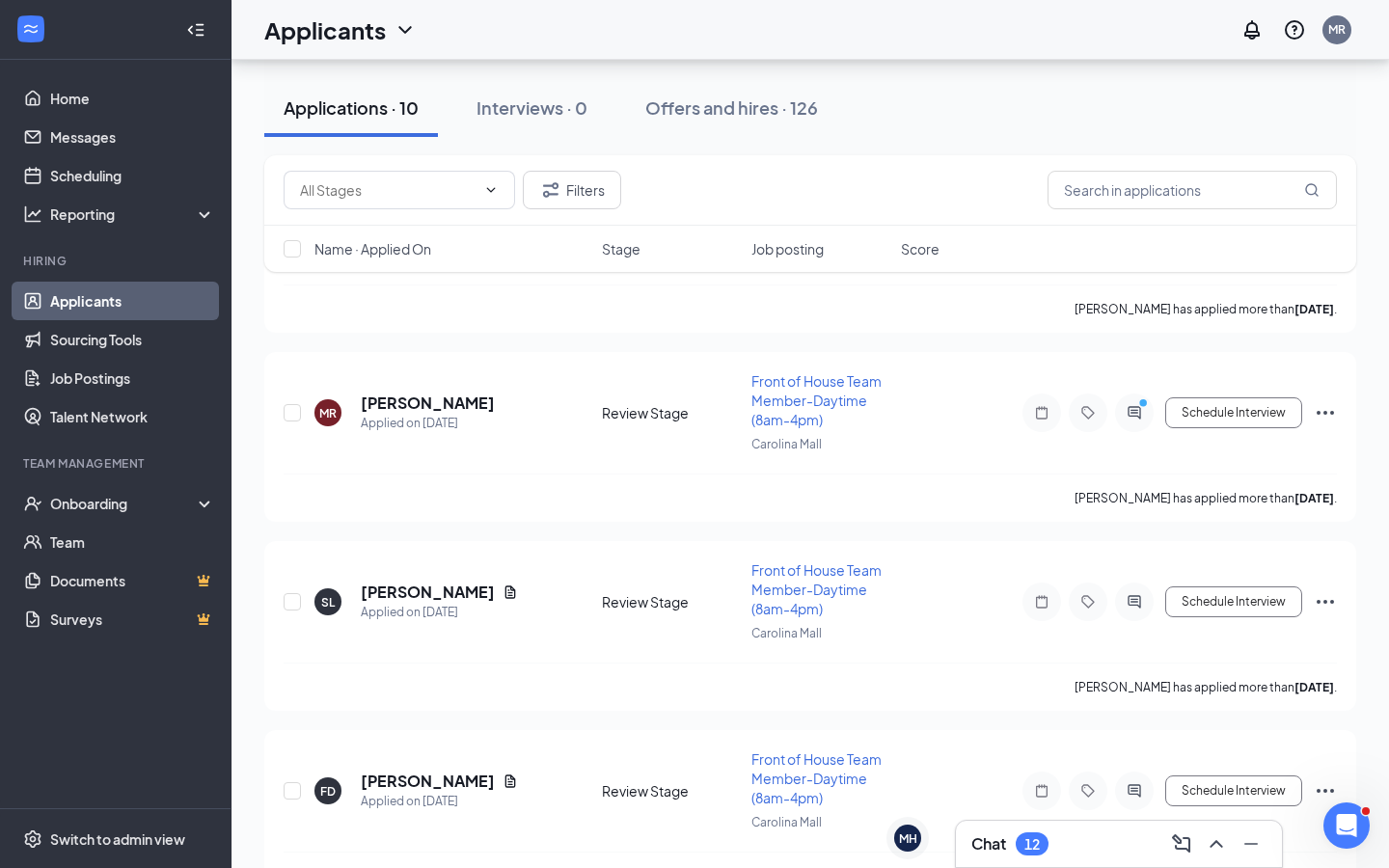
scroll to position [868, 0]
click at [1132, 407] on icon "ActiveChat" at bounding box center [1134, 415] width 23 height 16
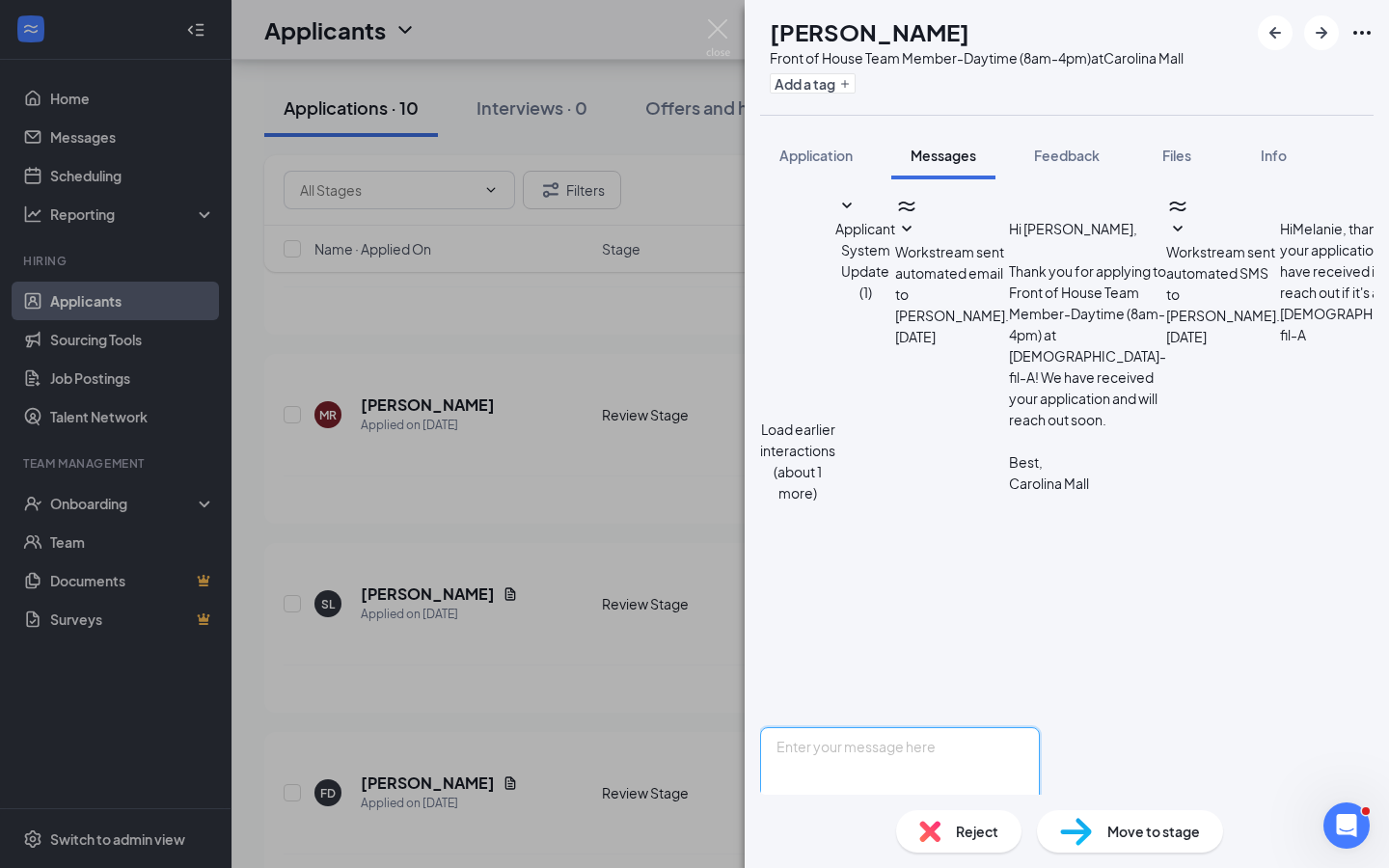
scroll to position [604, 0]
click at [965, 728] on textarea at bounding box center [900, 786] width 280 height 116
paste textarea "Hey, Sorry for the inconvenience but that message meant to say [DATE] 4-5! We l…"
type textarea "Hey, Sorry for the inconvenience but that message meant to say [DATE] 4-5! We l…"
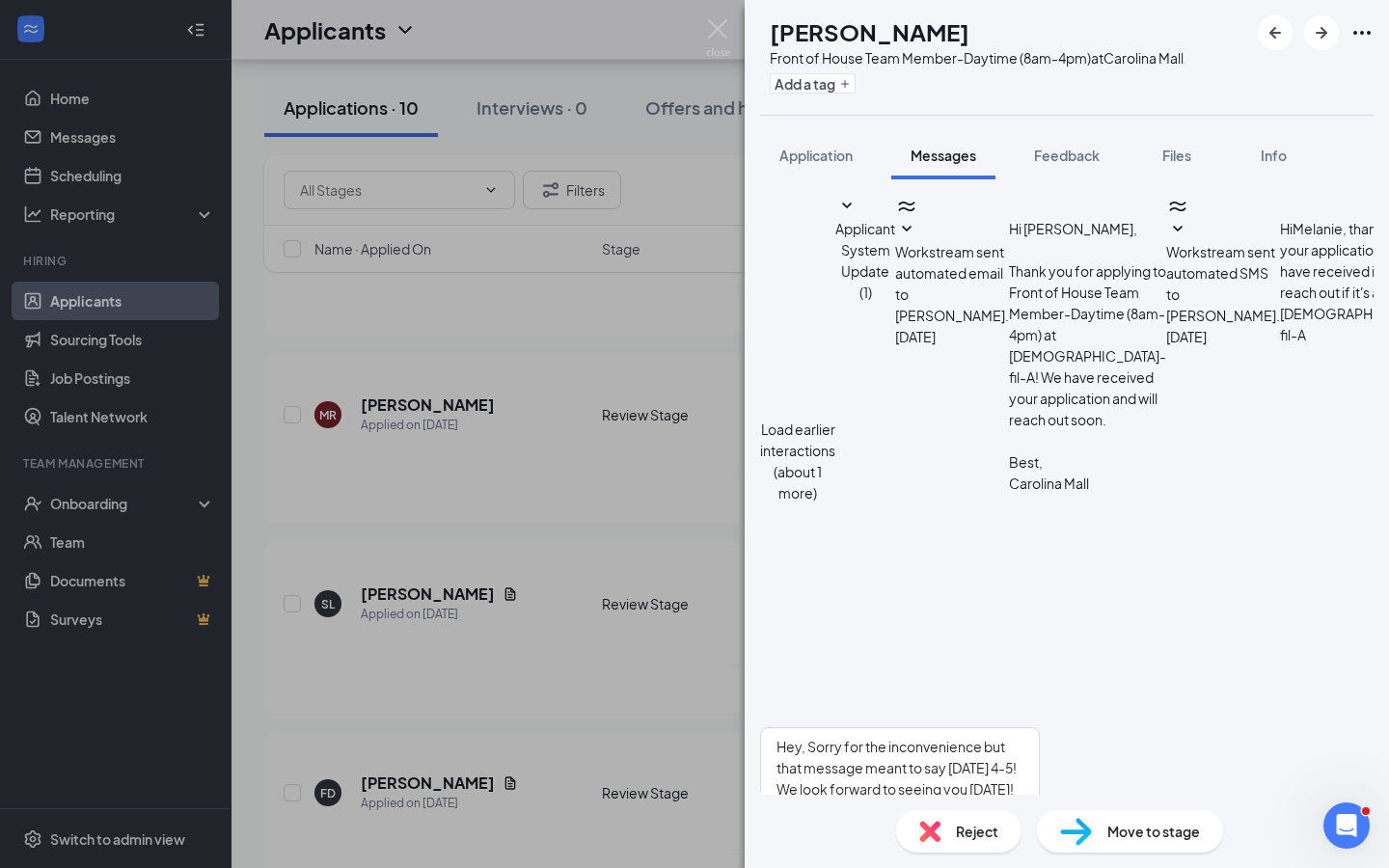
click at [1040, 844] on button "Send" at bounding box center [1023, 863] width 34 height 39
click at [681, 513] on div "[PERSON_NAME] Front of House Team Member-Daytime (8am-4pm) at [GEOGRAPHIC_DATA]…" at bounding box center [694, 434] width 1389 height 868
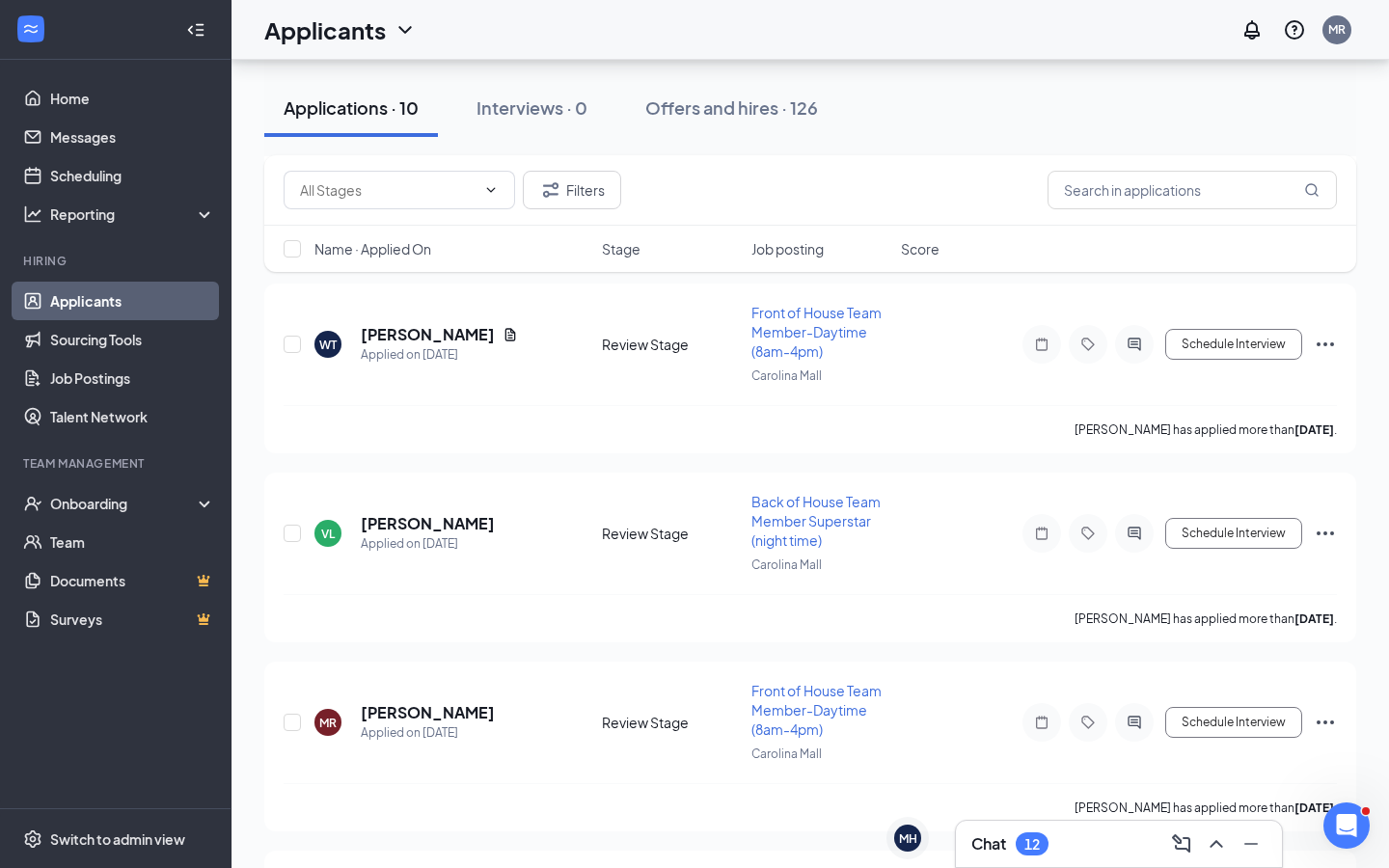
scroll to position [540, 0]
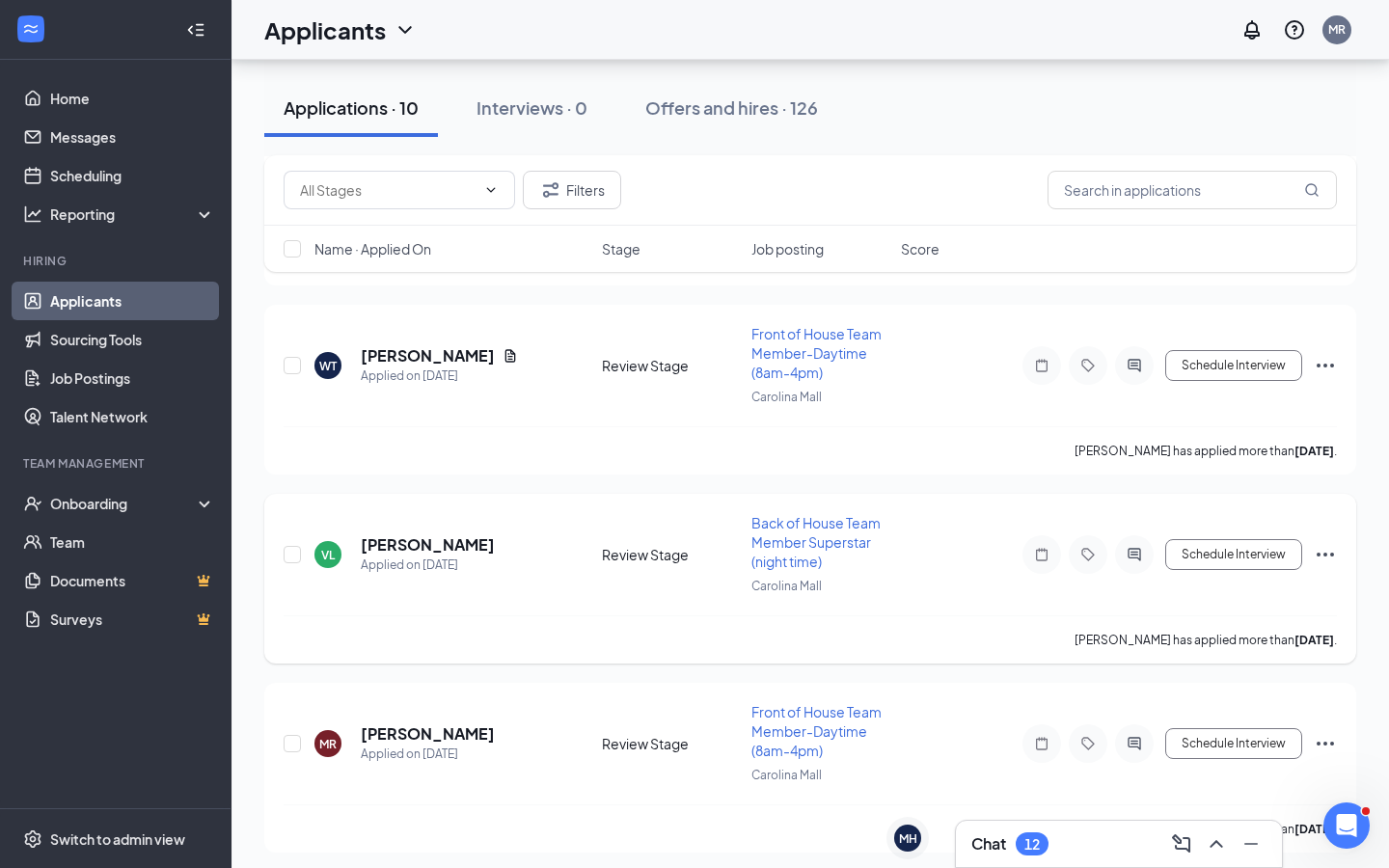
click at [1143, 555] on icon "ActiveChat" at bounding box center [1134, 555] width 23 height 16
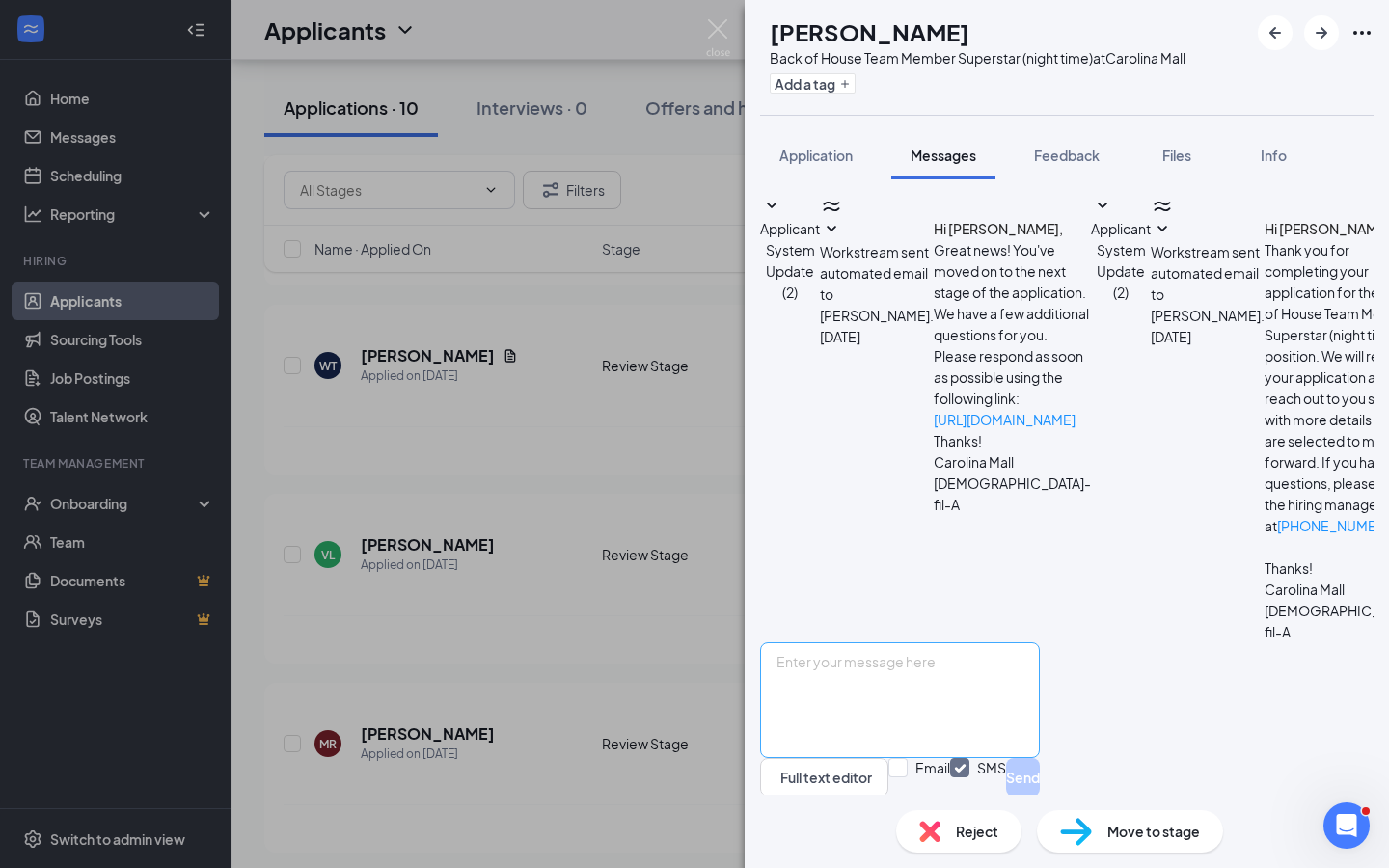
scroll to position [398, 0]
click at [879, 664] on textarea at bounding box center [900, 700] width 280 height 116
paste textarea "Hey, Sorry for the inconvenience but that message meant to say [DATE] 4-5! We l…"
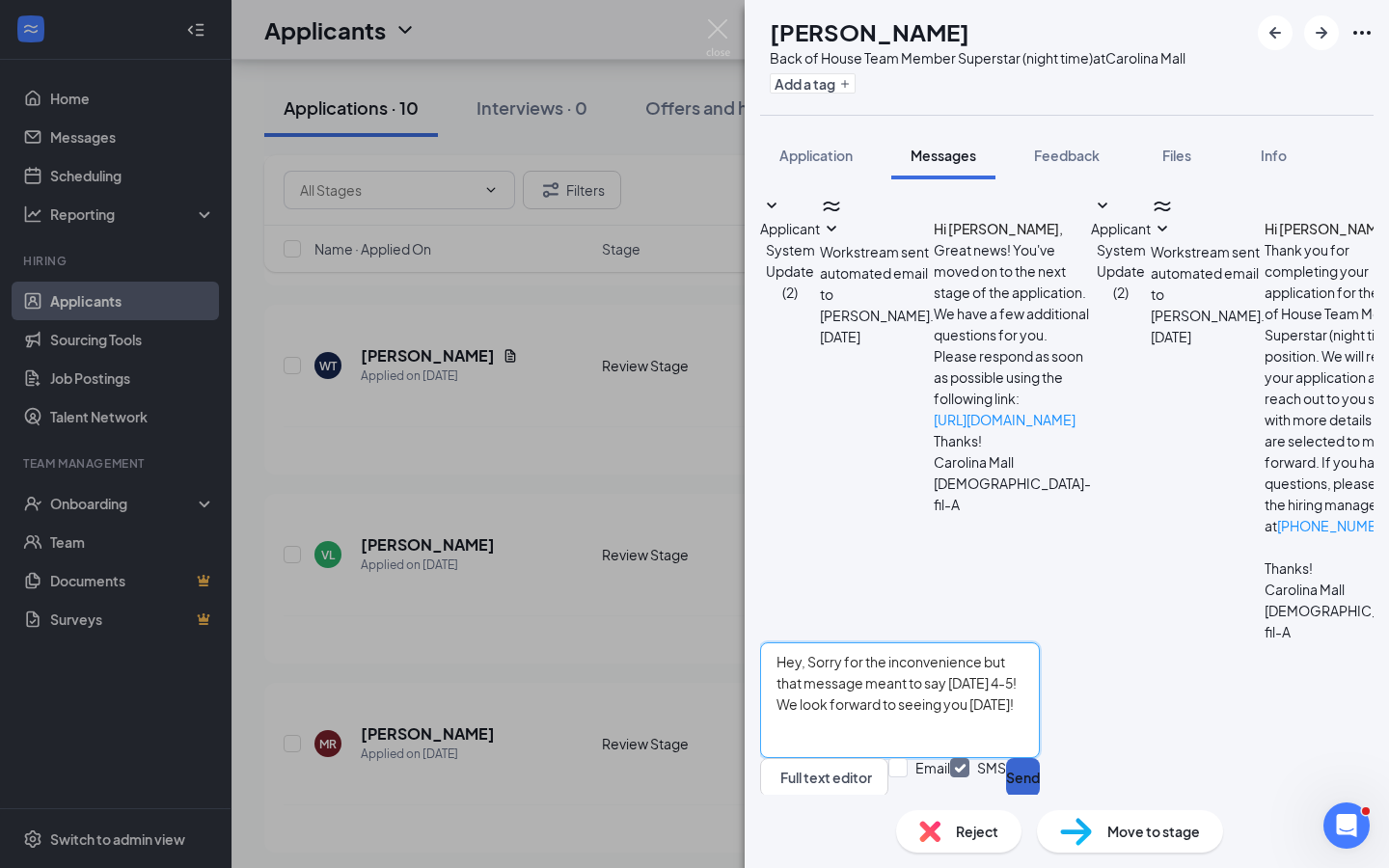
type textarea "Hey, Sorry for the inconvenience but that message meant to say [DATE] 4-5! We l…"
click at [1040, 772] on button "Send" at bounding box center [1023, 778] width 34 height 39
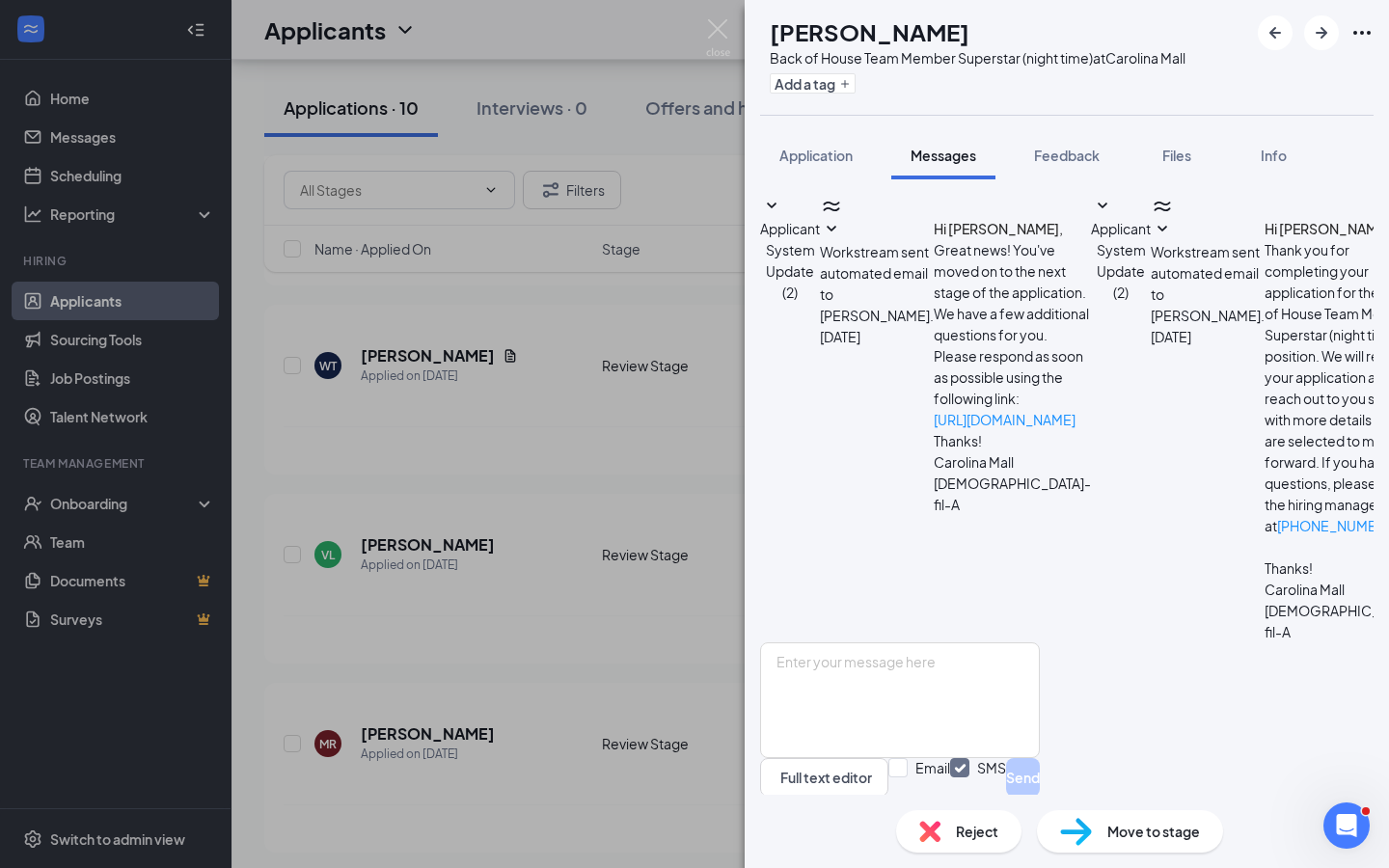
click at [608, 559] on div "VL [PERSON_NAME] Back of House Team Member Superstar (night time) at [GEOGRAPHI…" at bounding box center [694, 434] width 1389 height 868
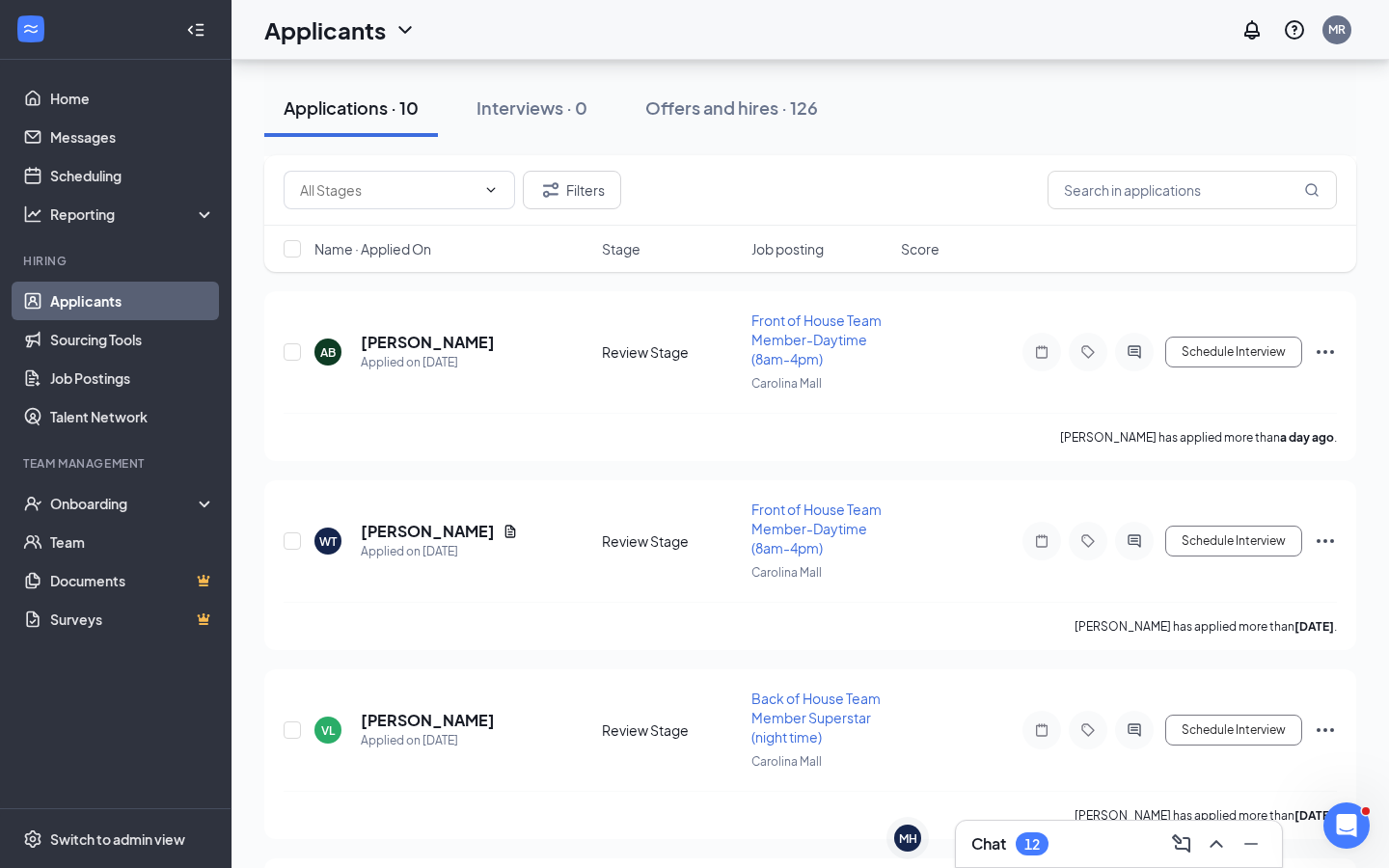
scroll to position [342, 0]
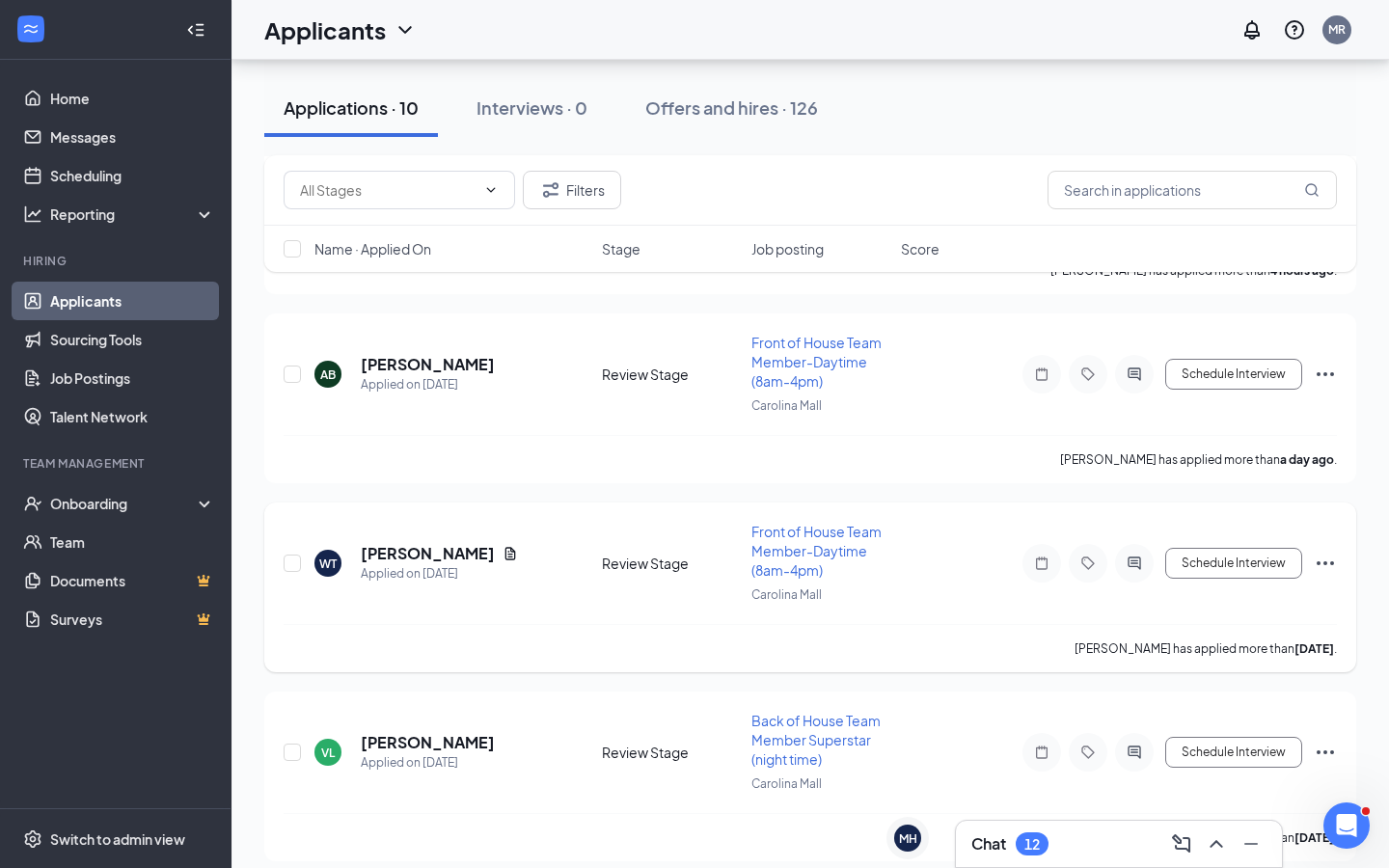
click at [1140, 561] on icon "ActiveChat" at bounding box center [1134, 564] width 23 height 16
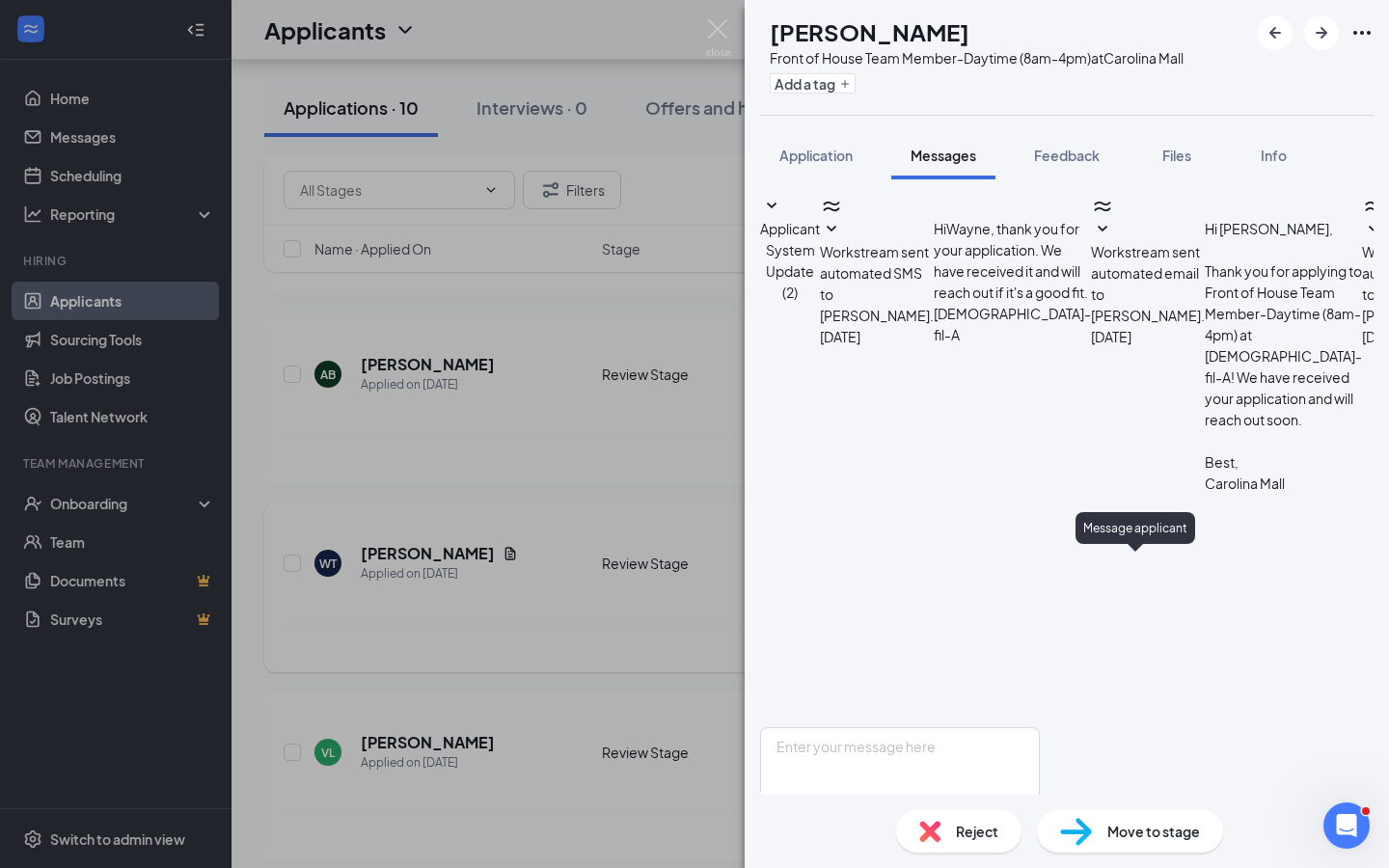
scroll to position [163, 0]
click at [630, 554] on div "WT [PERSON_NAME] Front of House Team Member-Daytime (8am-4pm) at [GEOGRAPHIC_DA…" at bounding box center [694, 434] width 1389 height 868
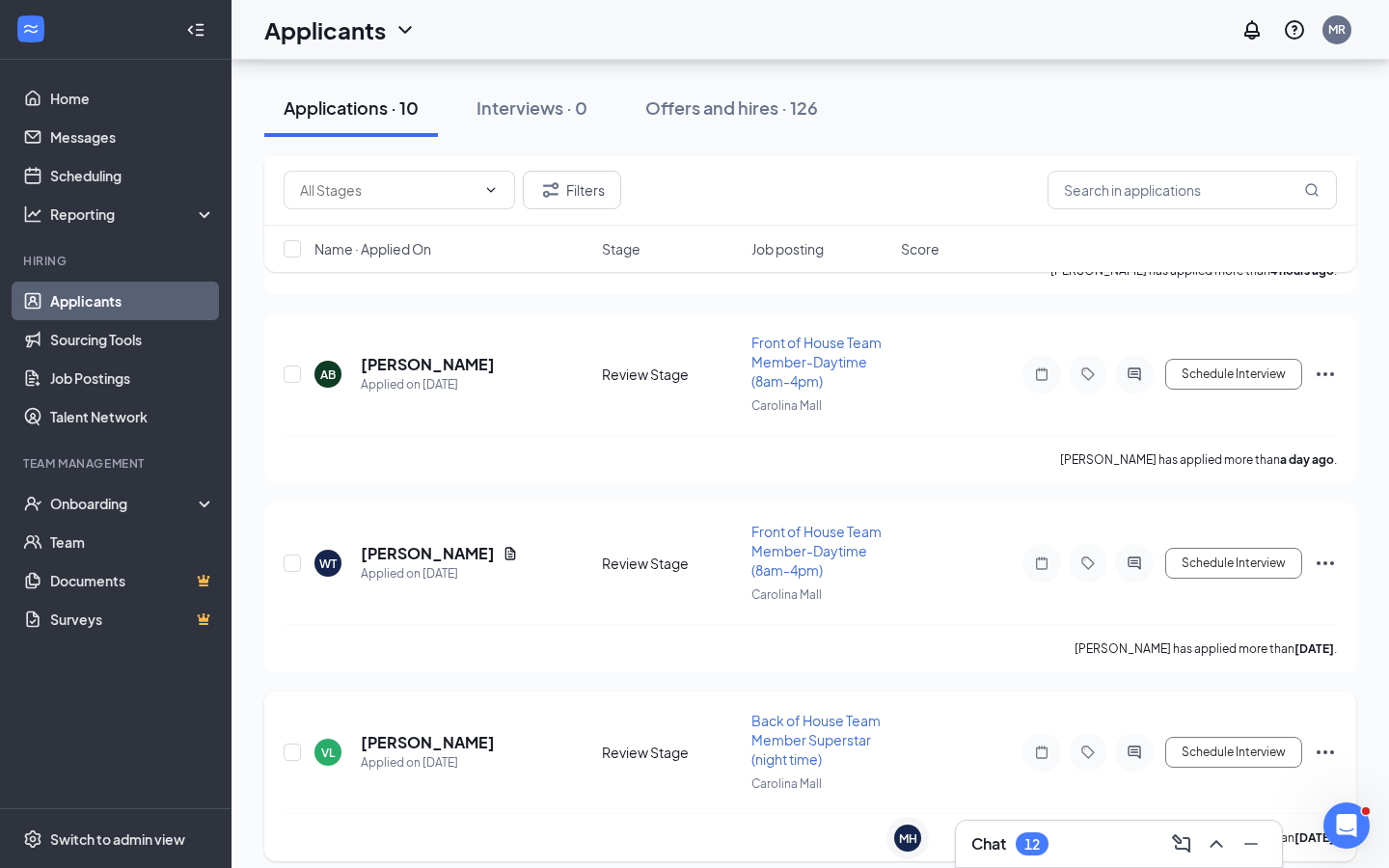
click at [1130, 738] on div at bounding box center [1134, 753] width 39 height 39
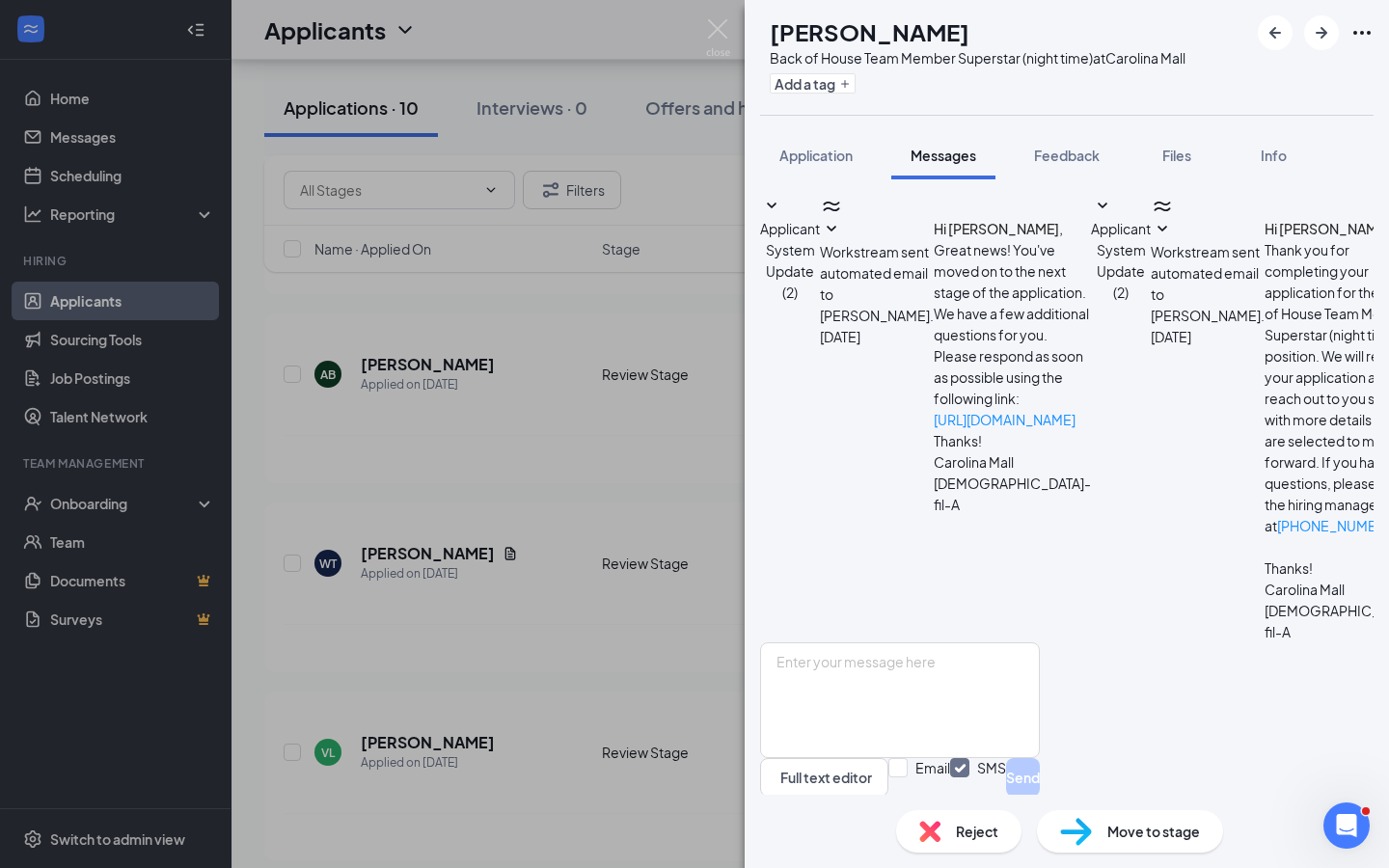
scroll to position [414, 0]
drag, startPoint x: 1258, startPoint y: 418, endPoint x: 894, endPoint y: 246, distance: 402.6
copy span "Good afternoon! Thank you for applying with [DEMOGRAPHIC_DATA]-fil-A Carolina M…"
click at [585, 453] on div "VL [PERSON_NAME] Back of House Team Member Superstar (night time) at [GEOGRAPHI…" at bounding box center [694, 434] width 1389 height 868
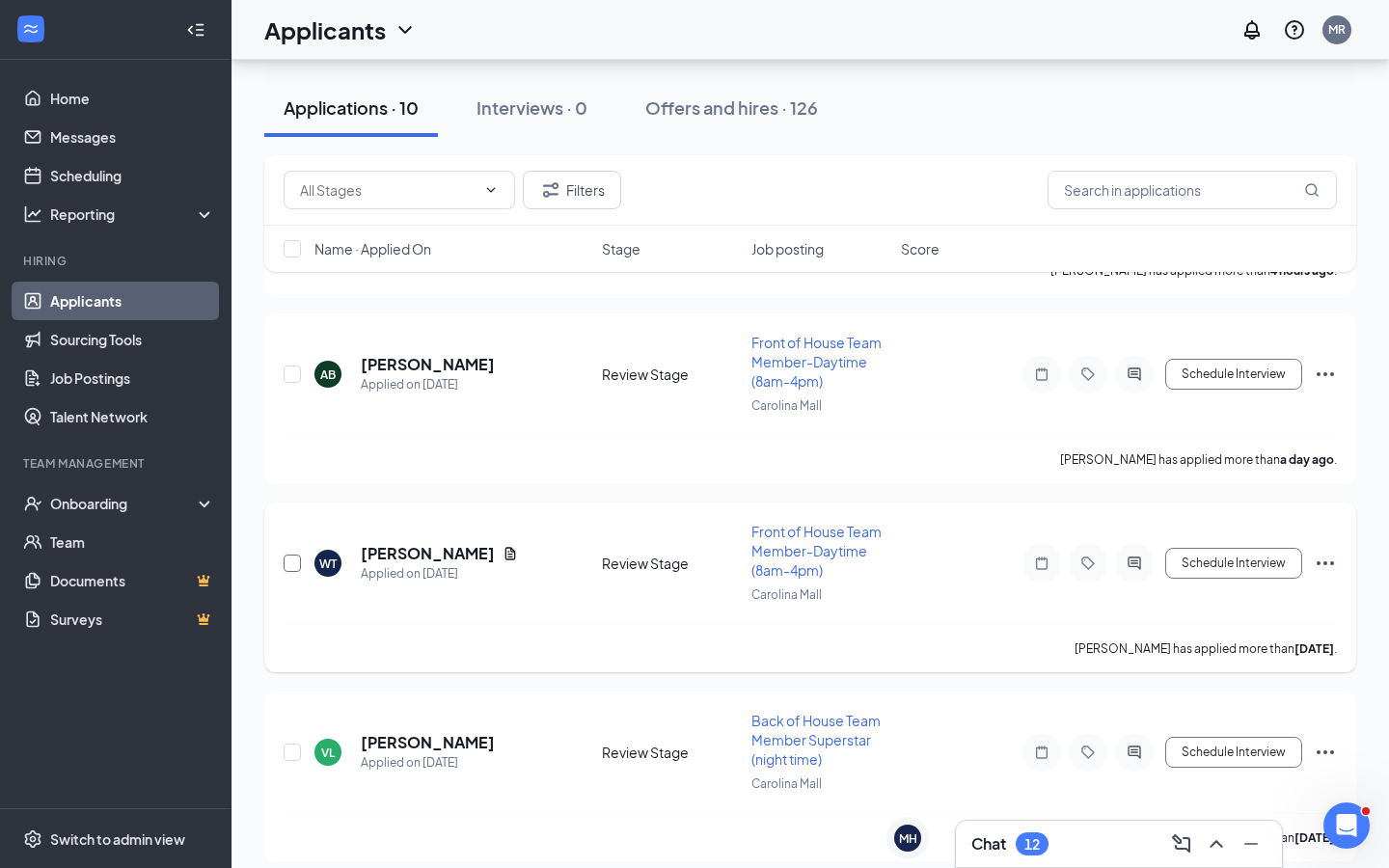
click at [293, 560] on input "checkbox" at bounding box center [293, 564] width 17 height 17
checkbox input "true"
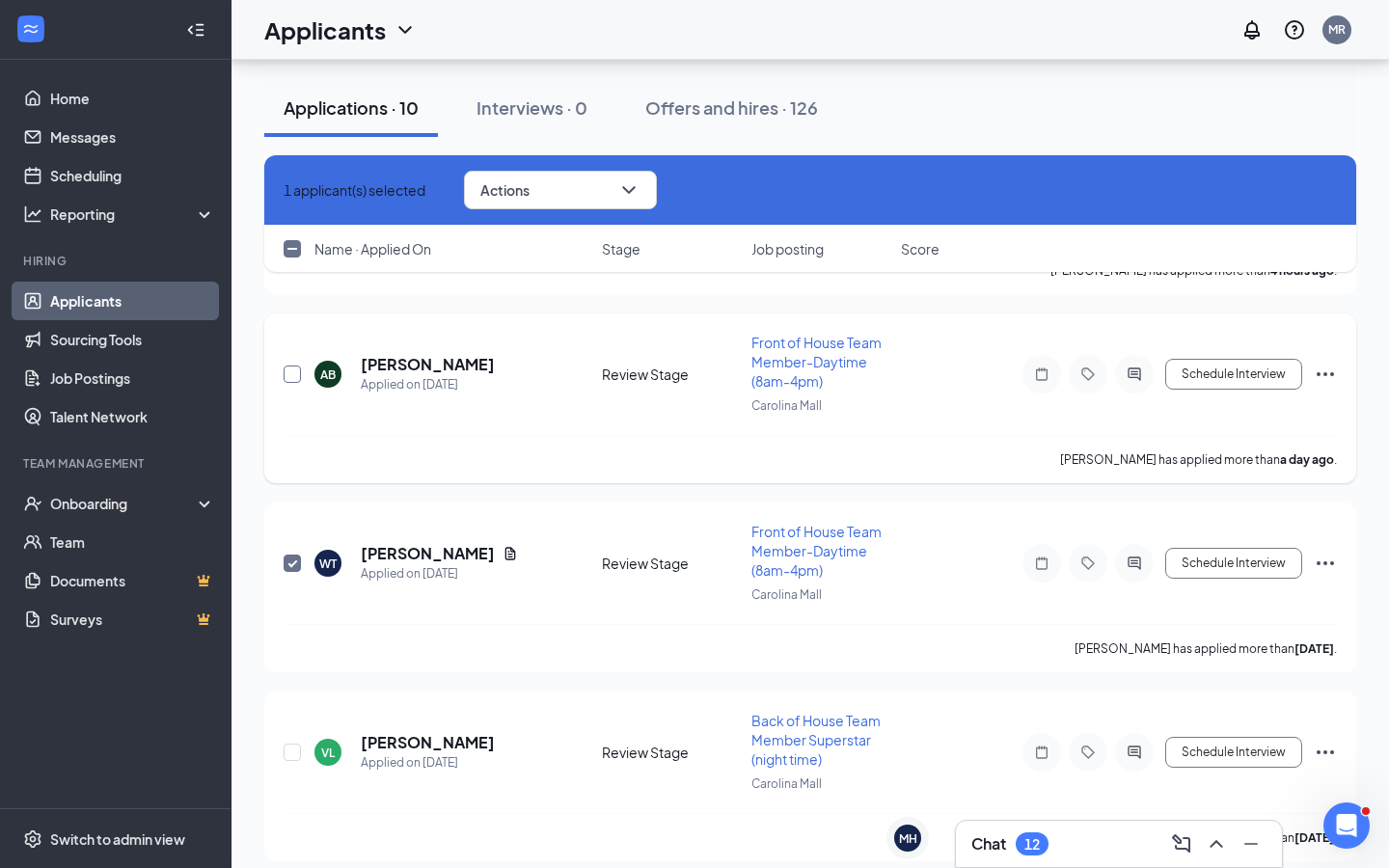
click at [298, 367] on input "checkbox" at bounding box center [293, 375] width 17 height 17
checkbox input "true"
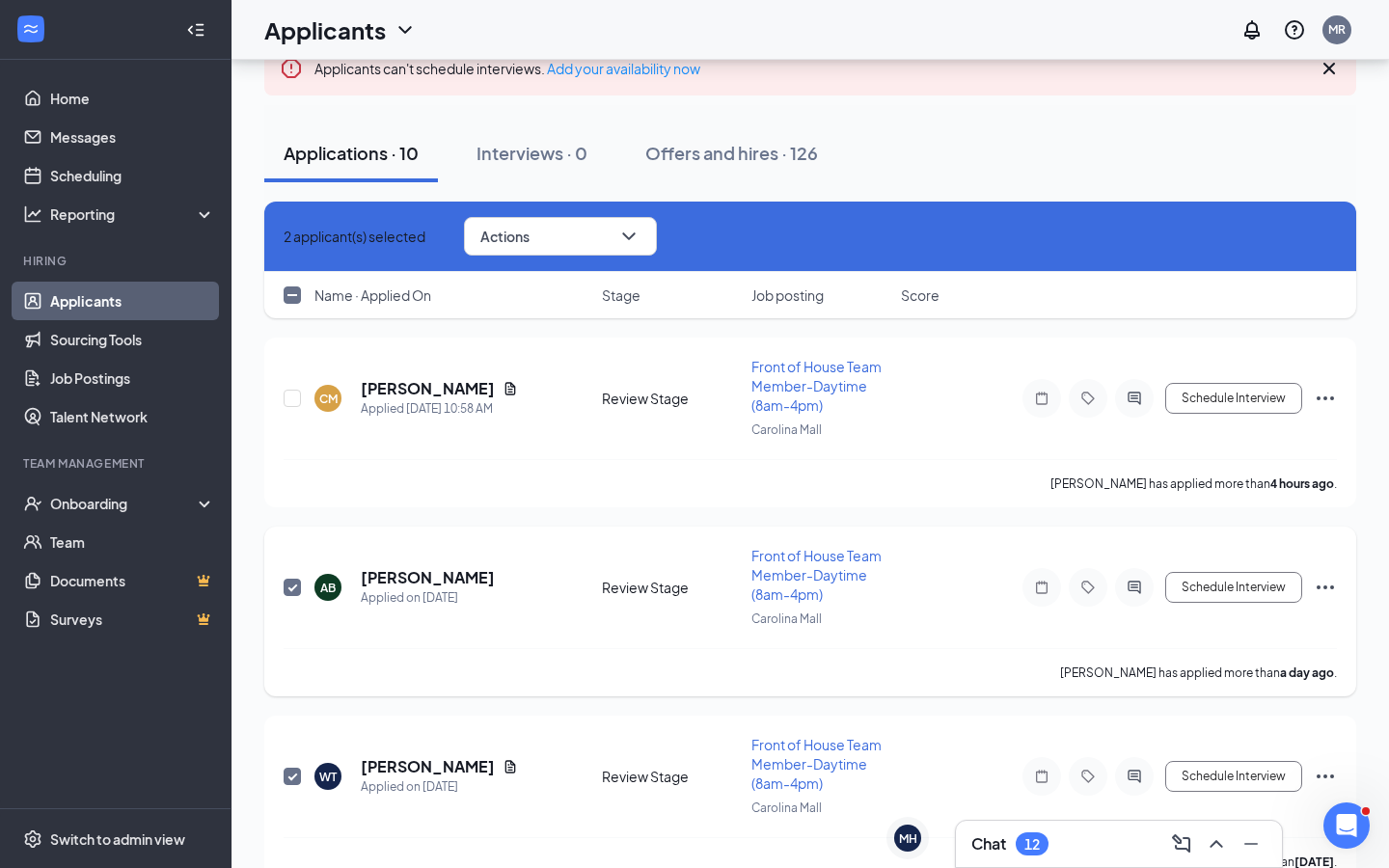
scroll to position [58, 0]
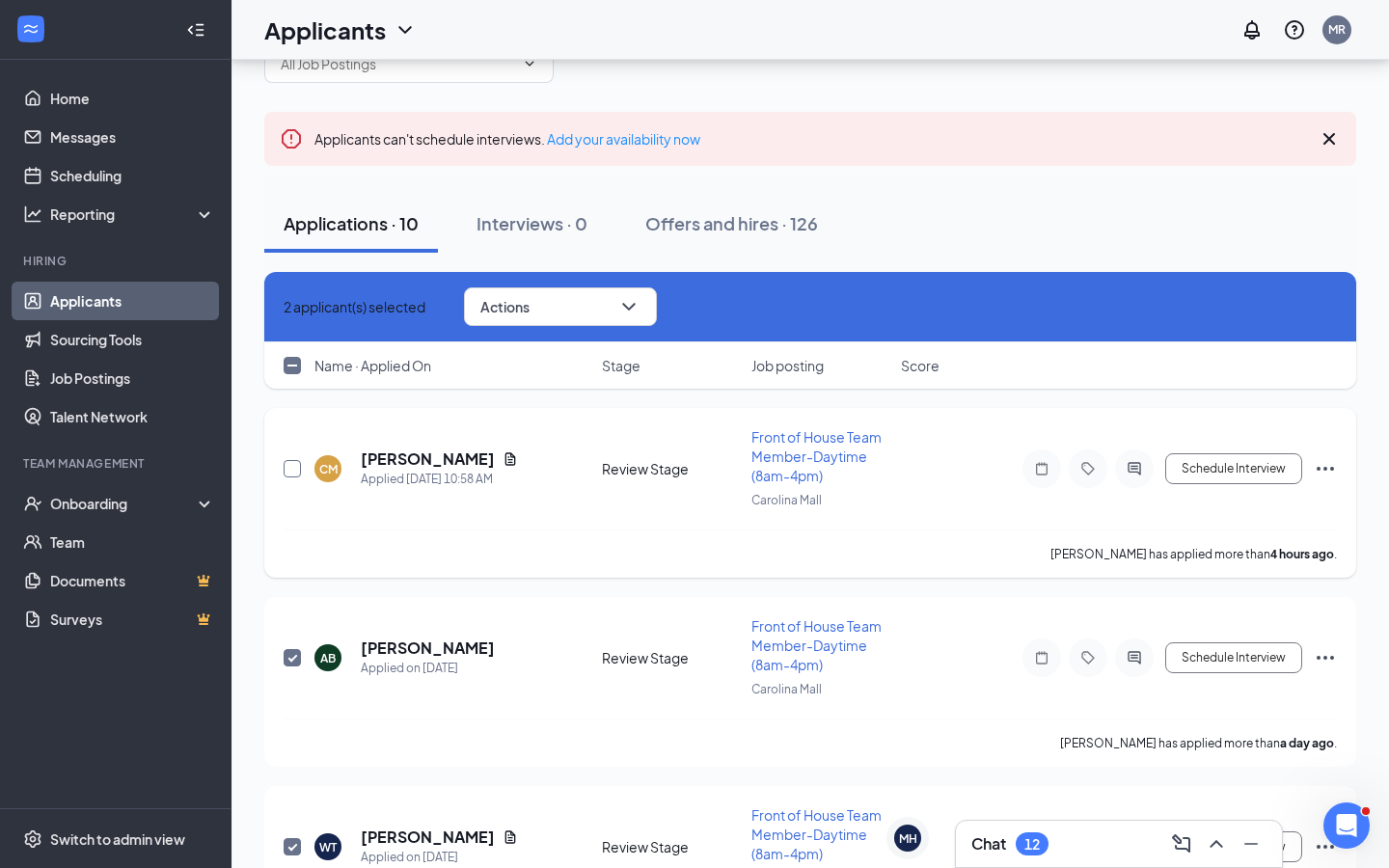
click at [293, 462] on input "checkbox" at bounding box center [293, 469] width 17 height 17
checkbox input "true"
click at [631, 303] on button "Actions" at bounding box center [560, 307] width 193 height 39
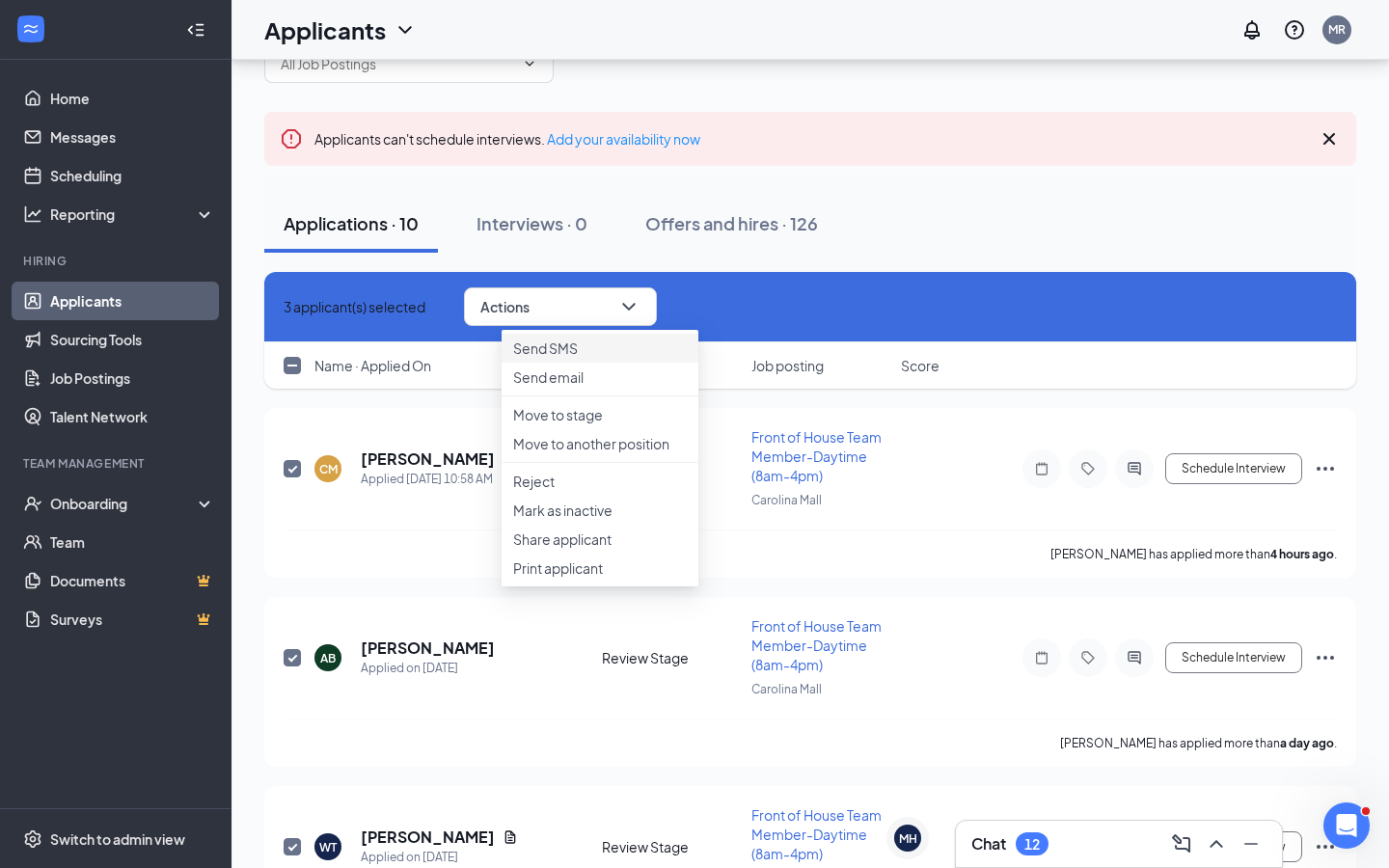
click at [609, 356] on p "Send SMS" at bounding box center [600, 349] width 173 height 19
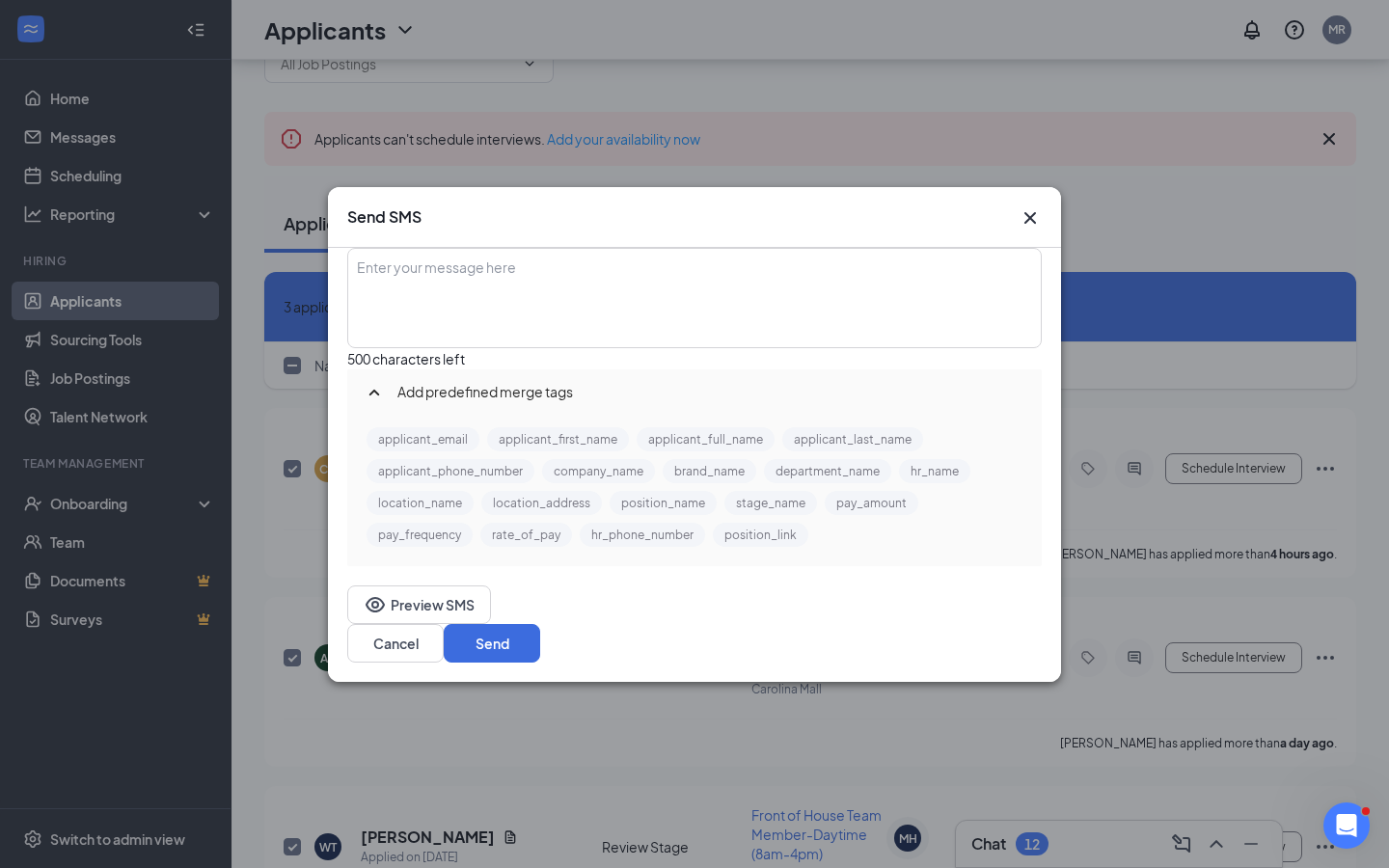
click at [699, 301] on div "Enter your message here" at bounding box center [694, 298] width 691 height 97
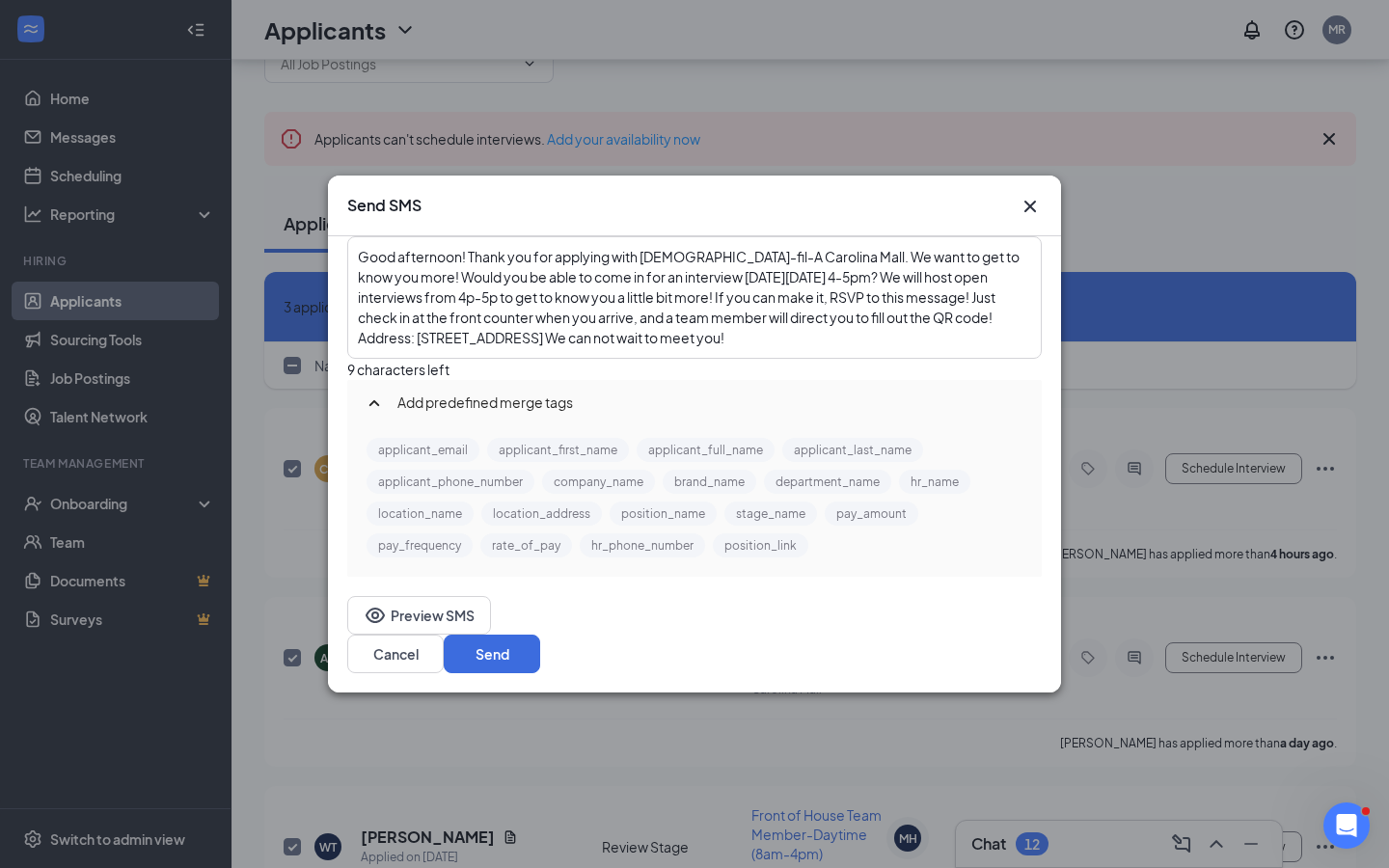
click at [762, 293] on span "Good afternoon! Thank you for applying with [DEMOGRAPHIC_DATA]-fil-A Carolina M…" at bounding box center [690, 297] width 664 height 99
click at [540, 659] on button "Send" at bounding box center [492, 654] width 97 height 39
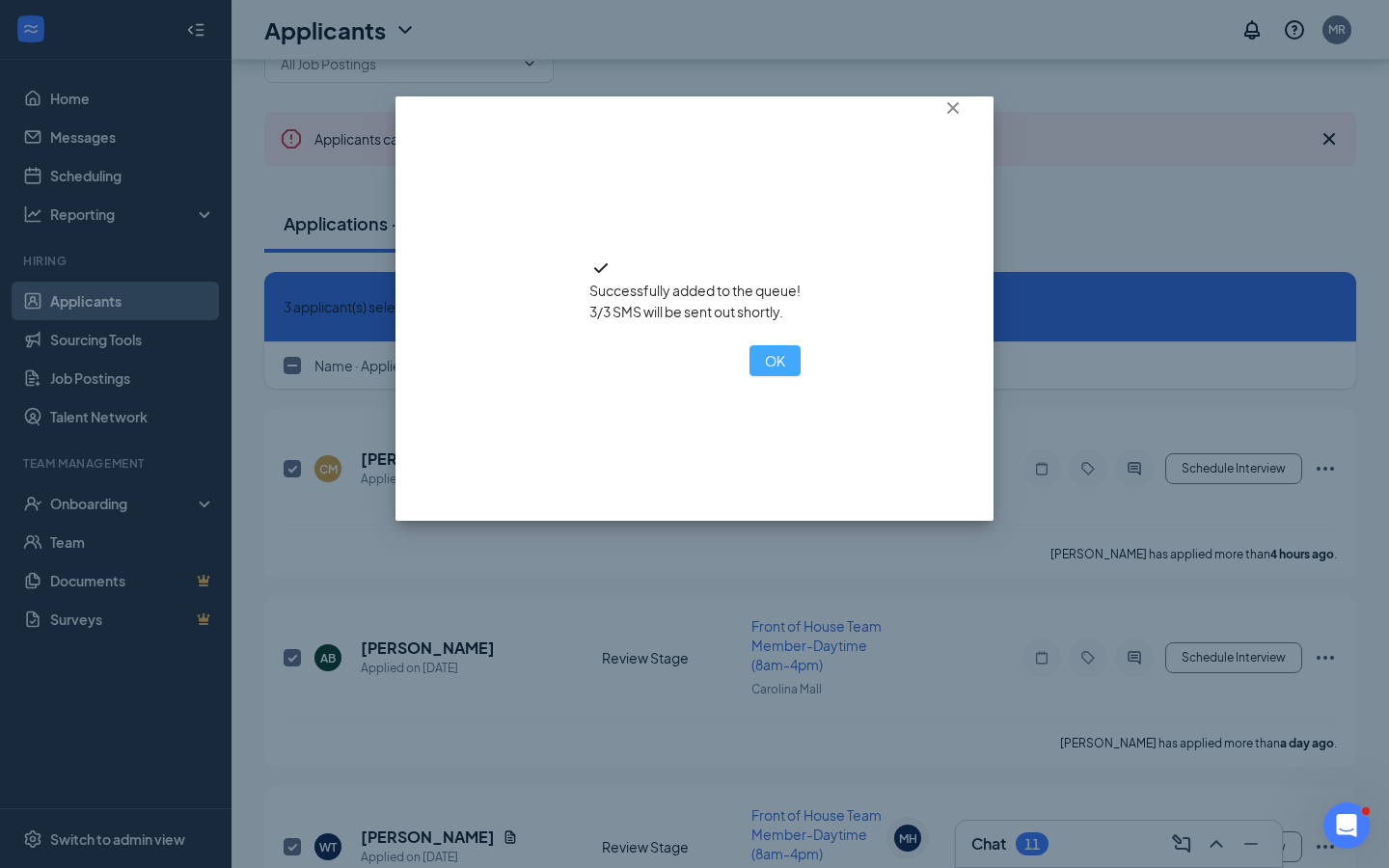
click at [750, 376] on button "OK" at bounding box center [775, 361] width 51 height 31
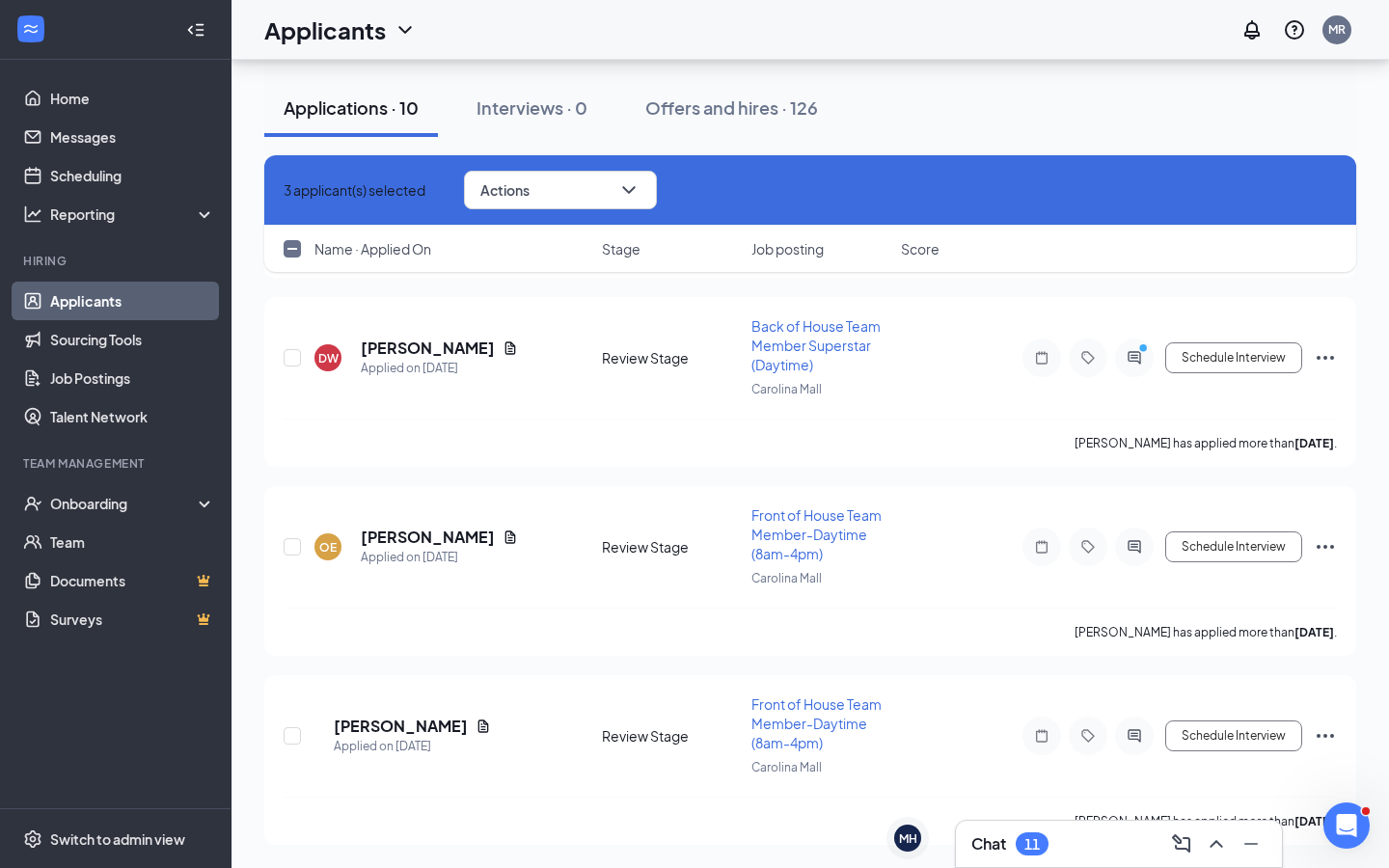
scroll to position [1493, 0]
